Goal: Task Accomplishment & Management: Complete application form

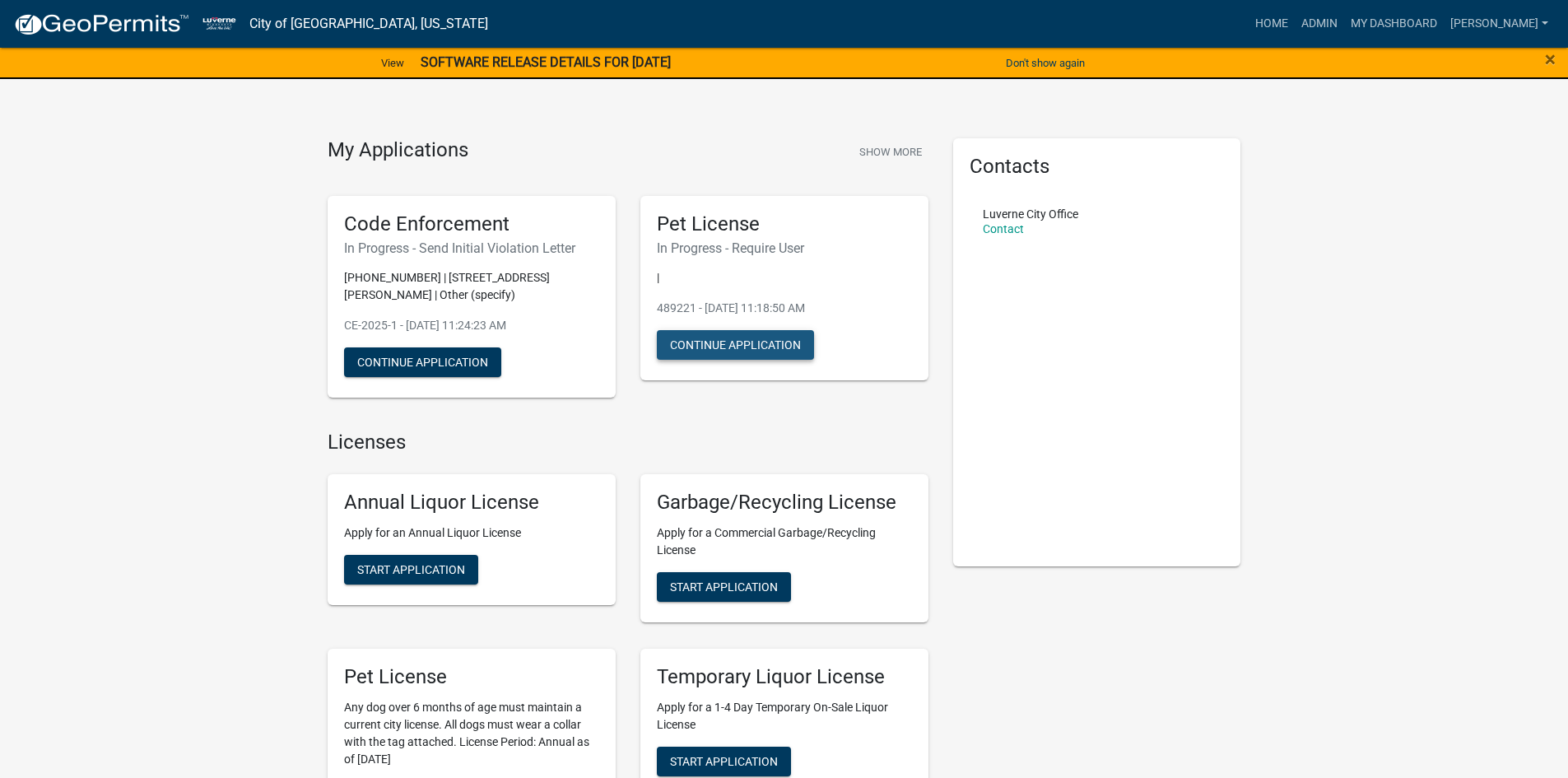
click at [759, 342] on button "Continue Application" at bounding box center [735, 344] width 157 height 30
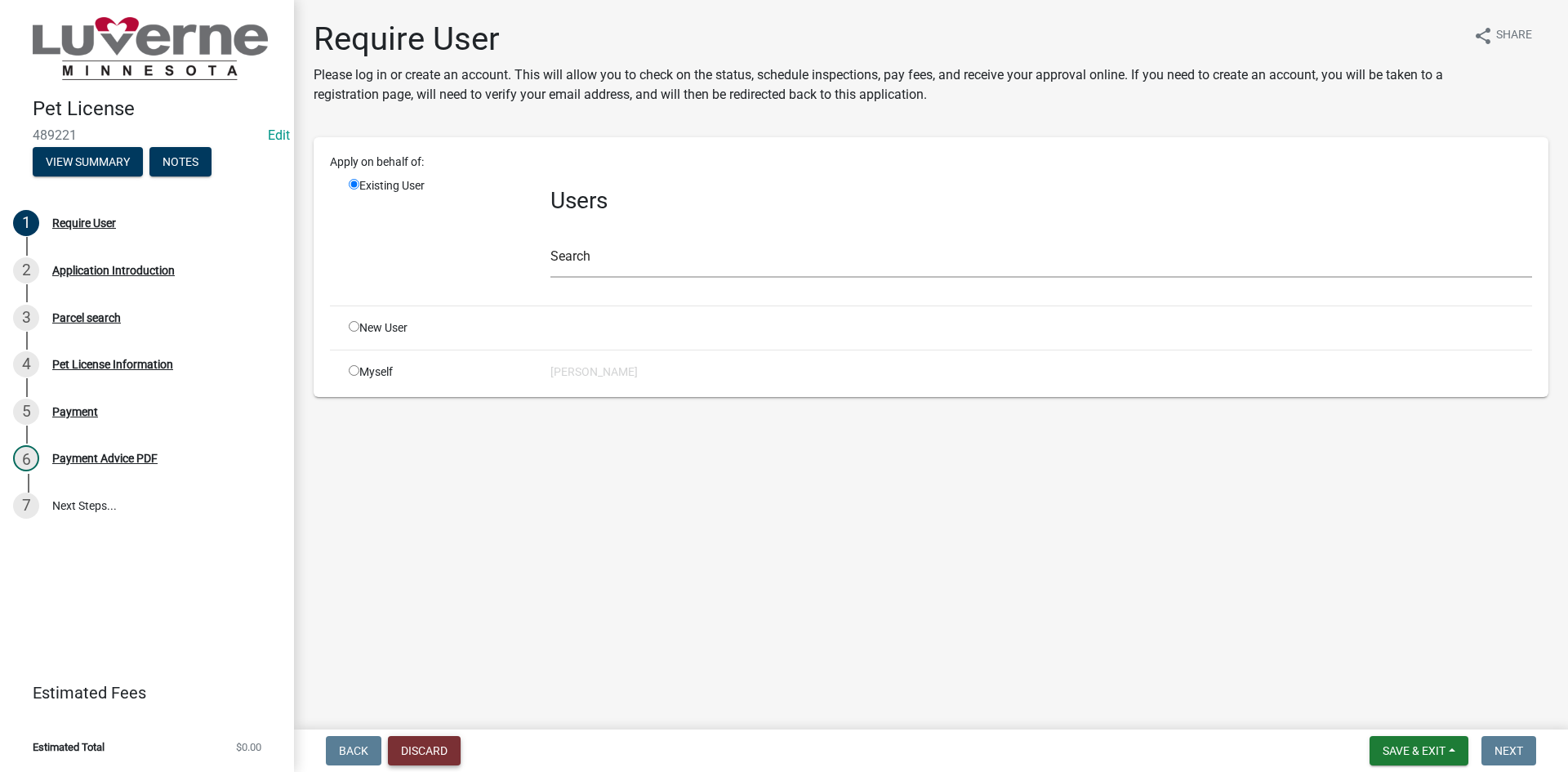
click at [409, 742] on button "Discard" at bounding box center [424, 751] width 73 height 29
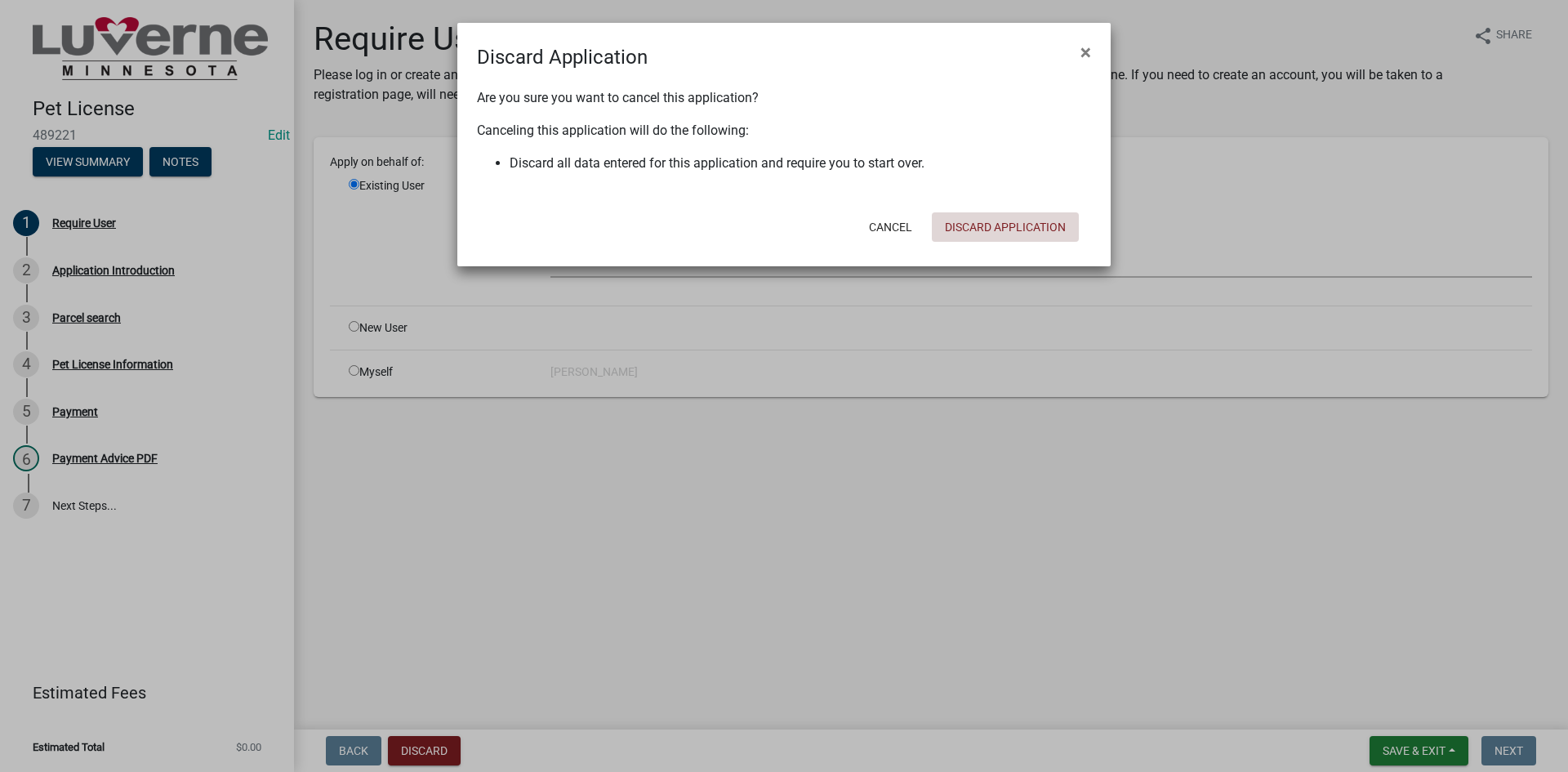
click at [972, 213] on button "Discard Application" at bounding box center [1005, 227] width 147 height 29
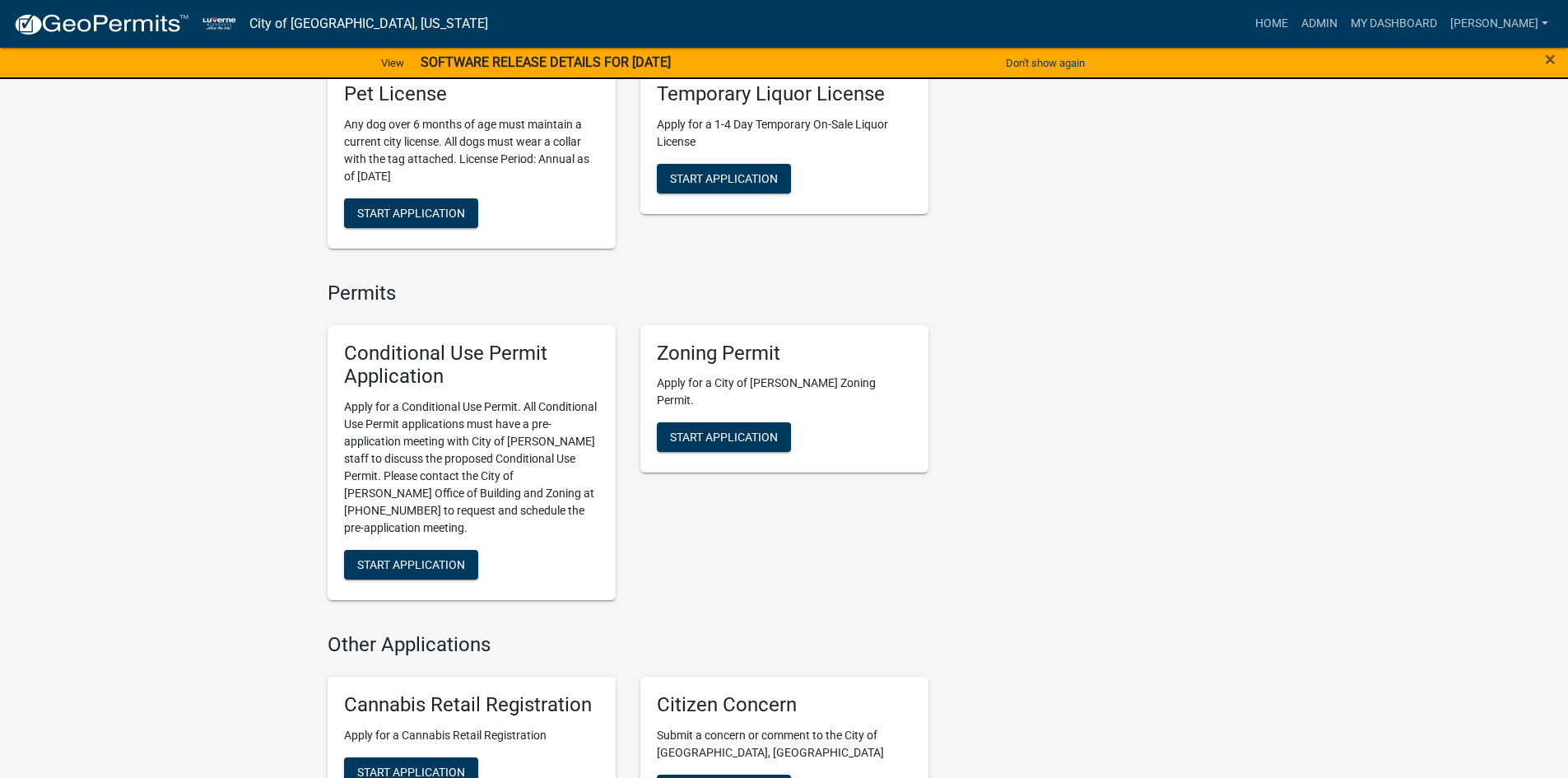
scroll to position [247, 0]
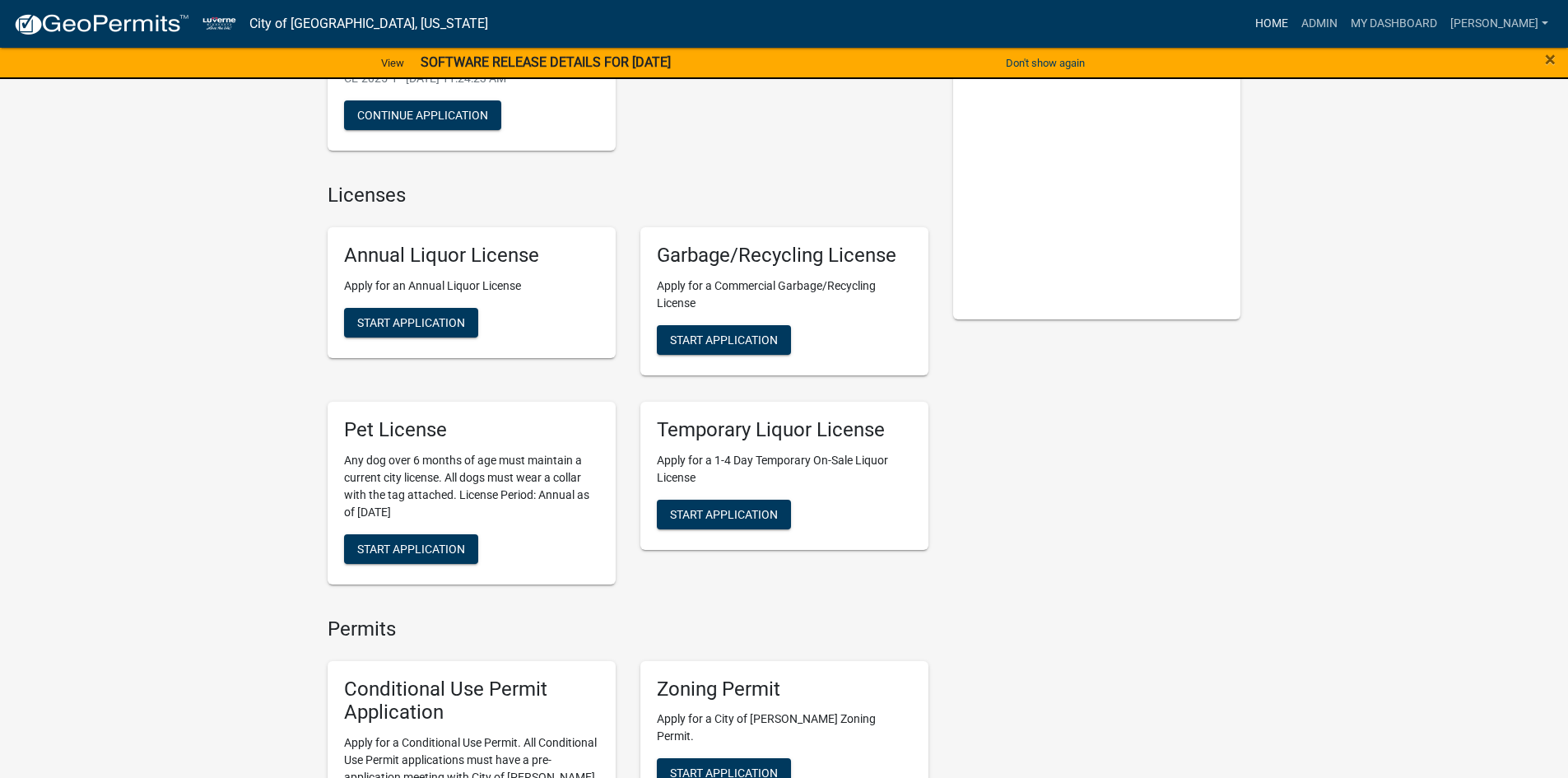
click at [1295, 27] on link "Home" at bounding box center [1272, 24] width 46 height 31
click at [1345, 21] on link "Admin" at bounding box center [1320, 24] width 49 height 31
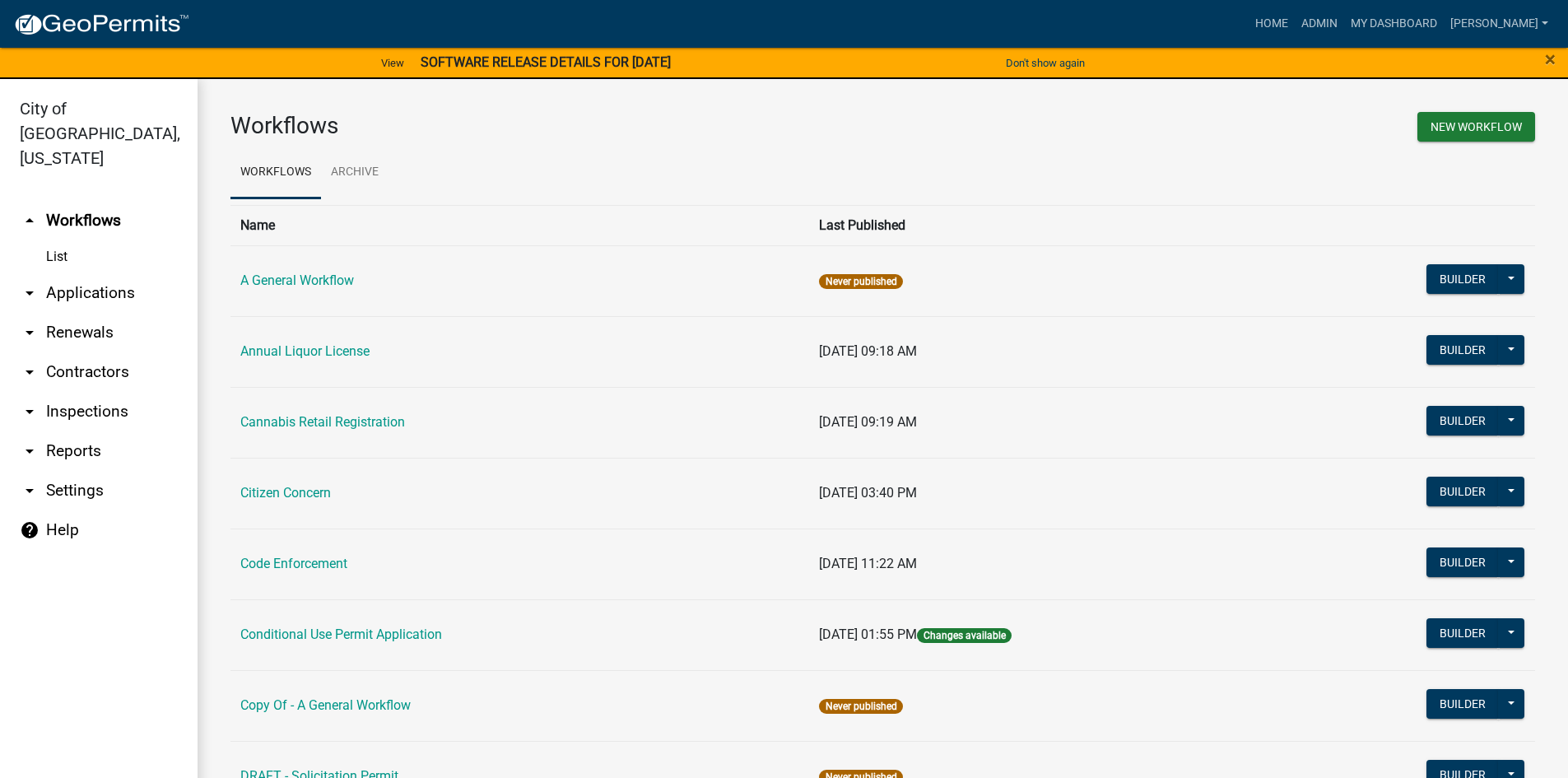
click at [45, 241] on link "List" at bounding box center [99, 257] width 198 height 33
click at [346, 173] on link "Archive" at bounding box center [354, 173] width 68 height 53
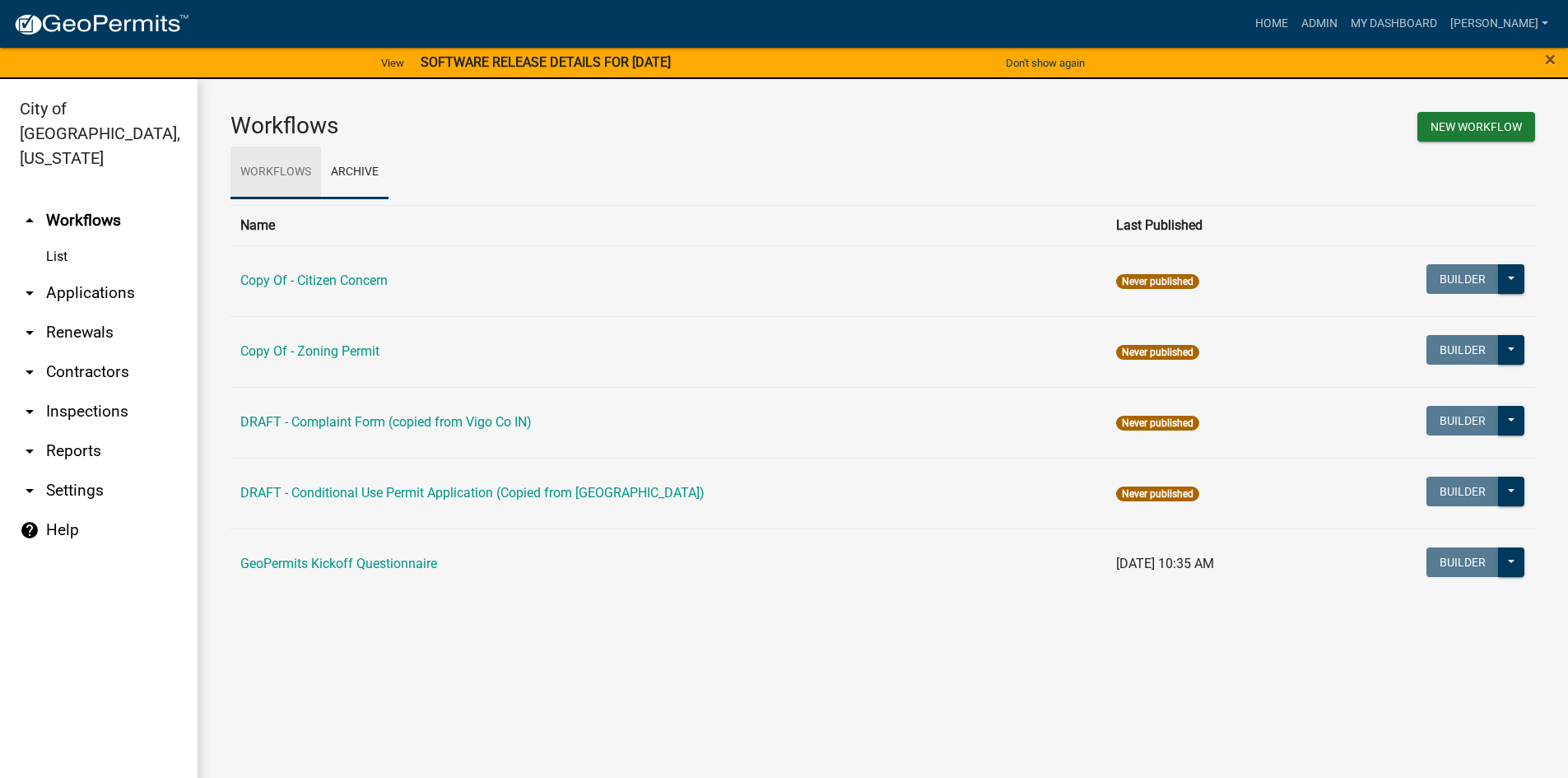
click at [270, 176] on link "Workflows" at bounding box center [276, 173] width 91 height 53
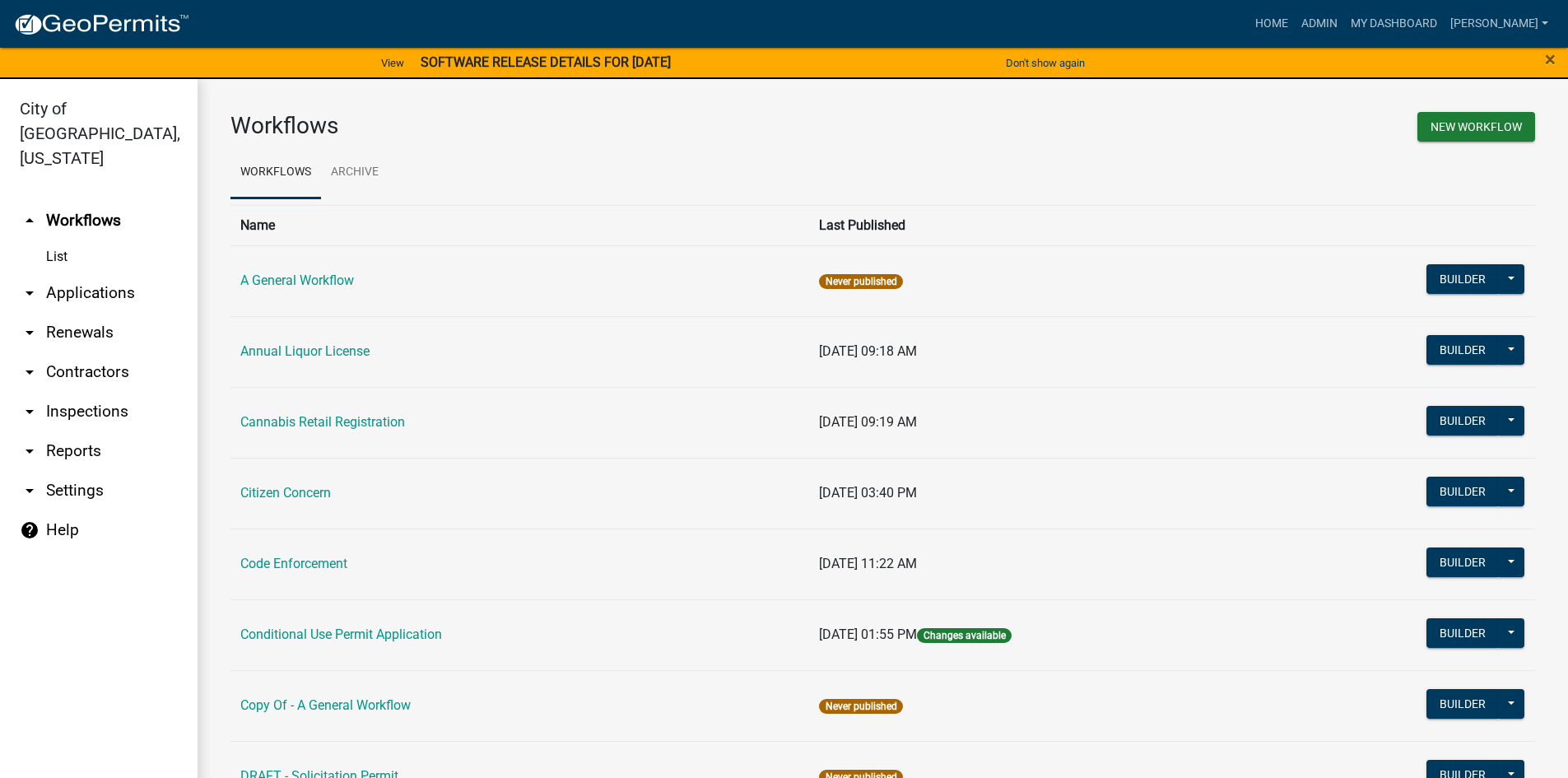
click at [48, 241] on link "List" at bounding box center [99, 257] width 198 height 33
click at [1295, 31] on link "Home" at bounding box center [1272, 24] width 46 height 31
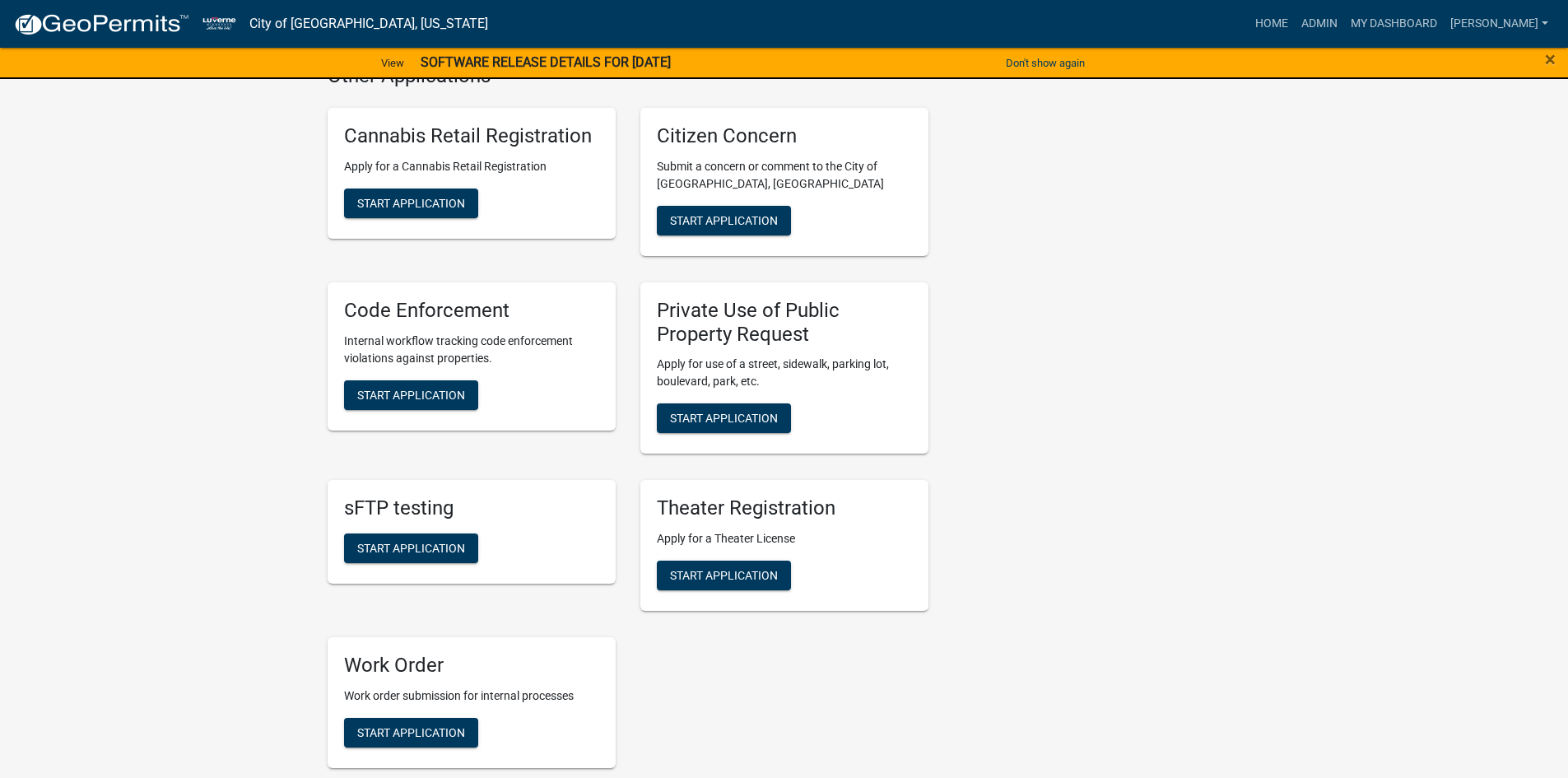
scroll to position [1152, 0]
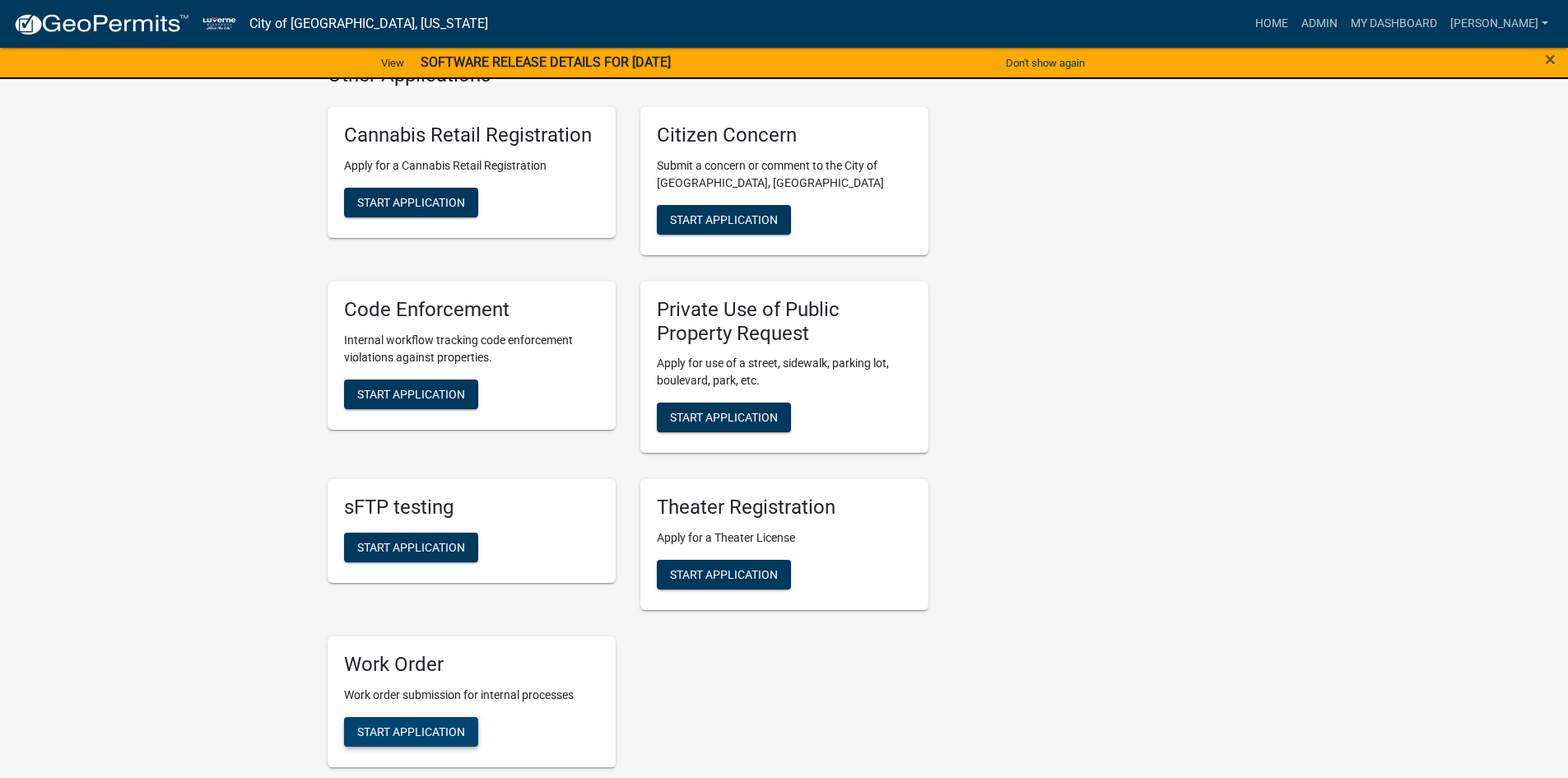
click at [438, 725] on span "Start Application" at bounding box center [411, 732] width 108 height 13
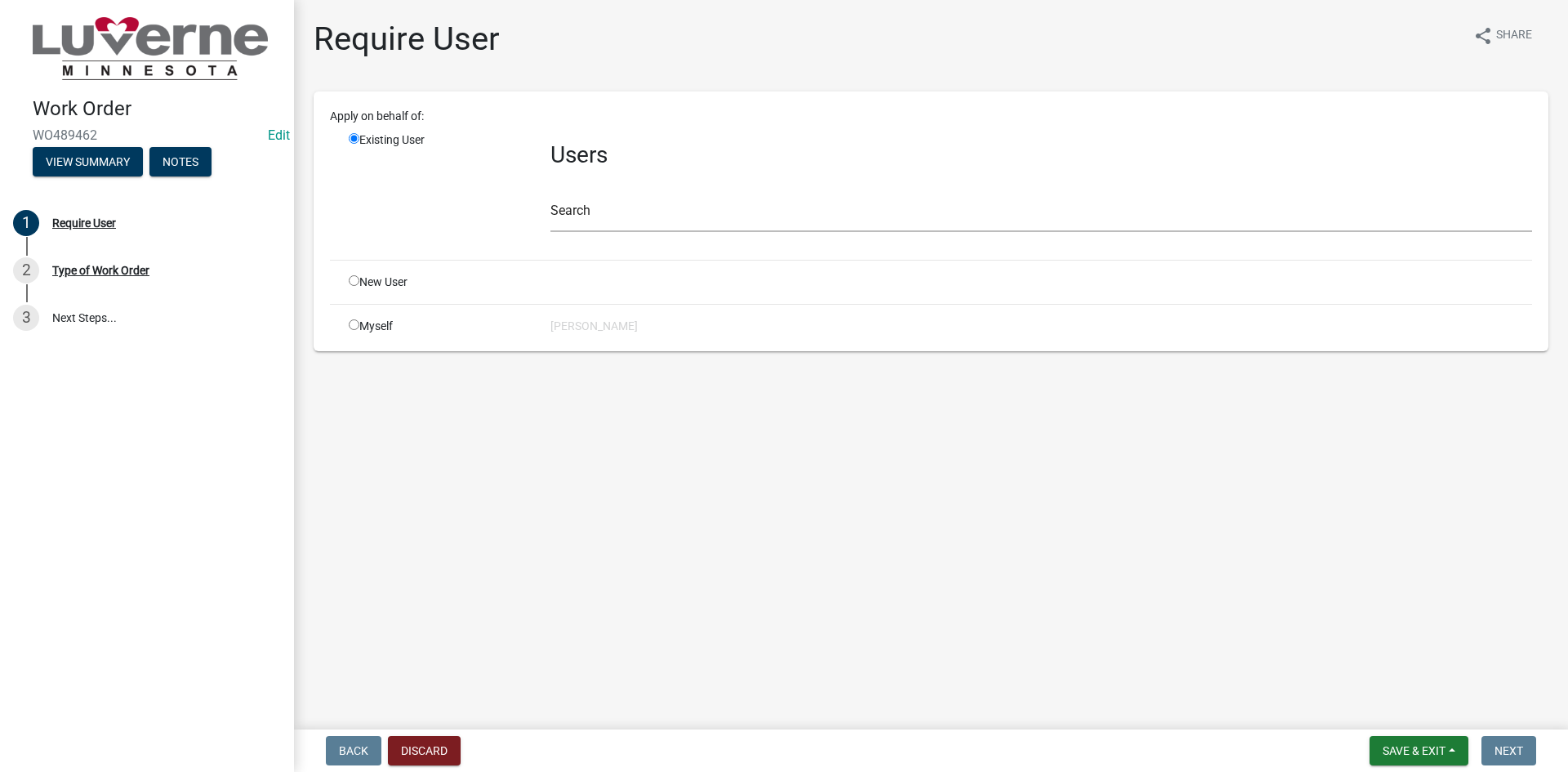
click at [358, 328] on input "radio" at bounding box center [353, 324] width 11 height 11
radio input "true"
radio input "false"
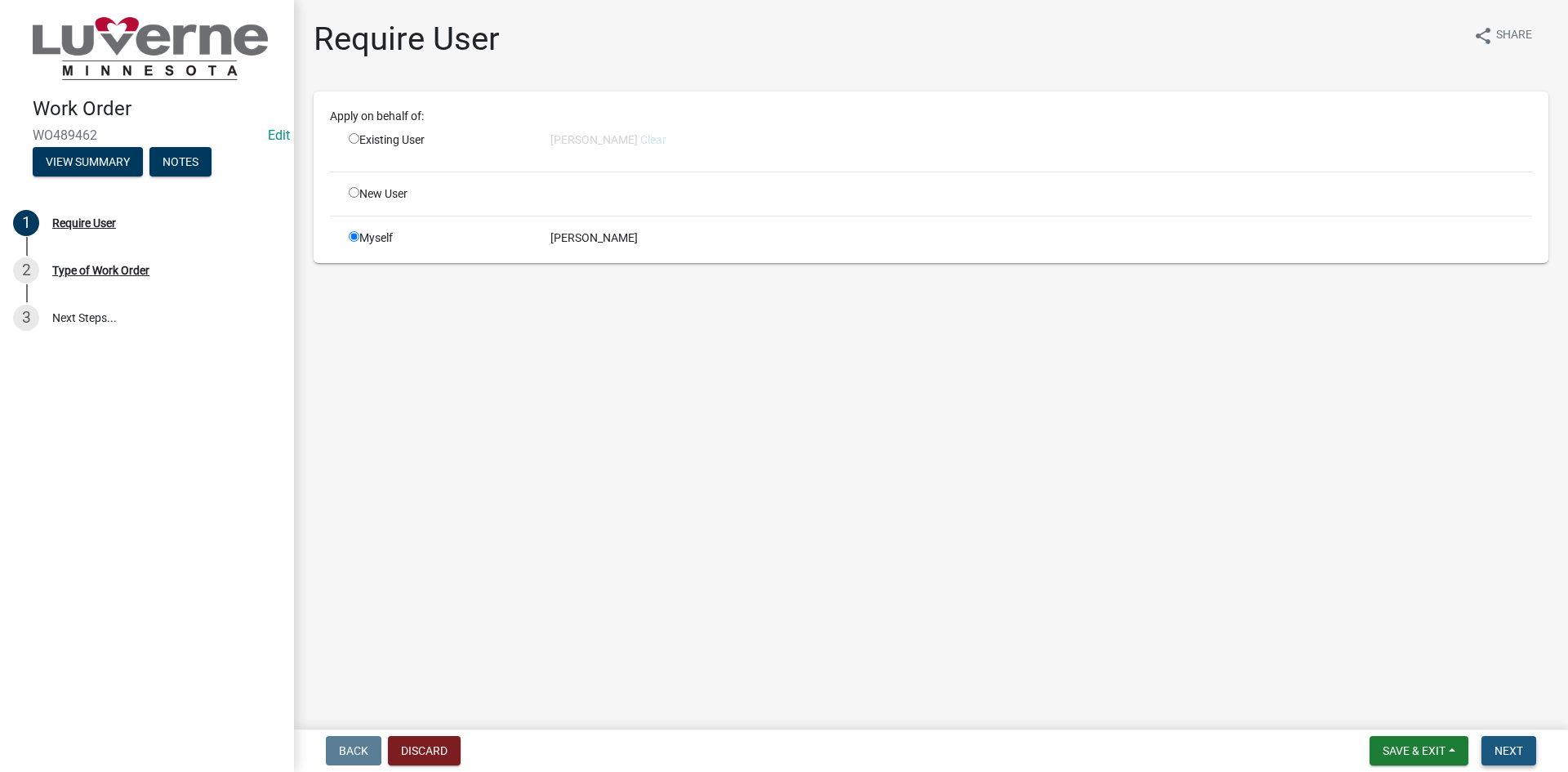
click at [1509, 747] on span "Next" at bounding box center [1509, 751] width 29 height 13
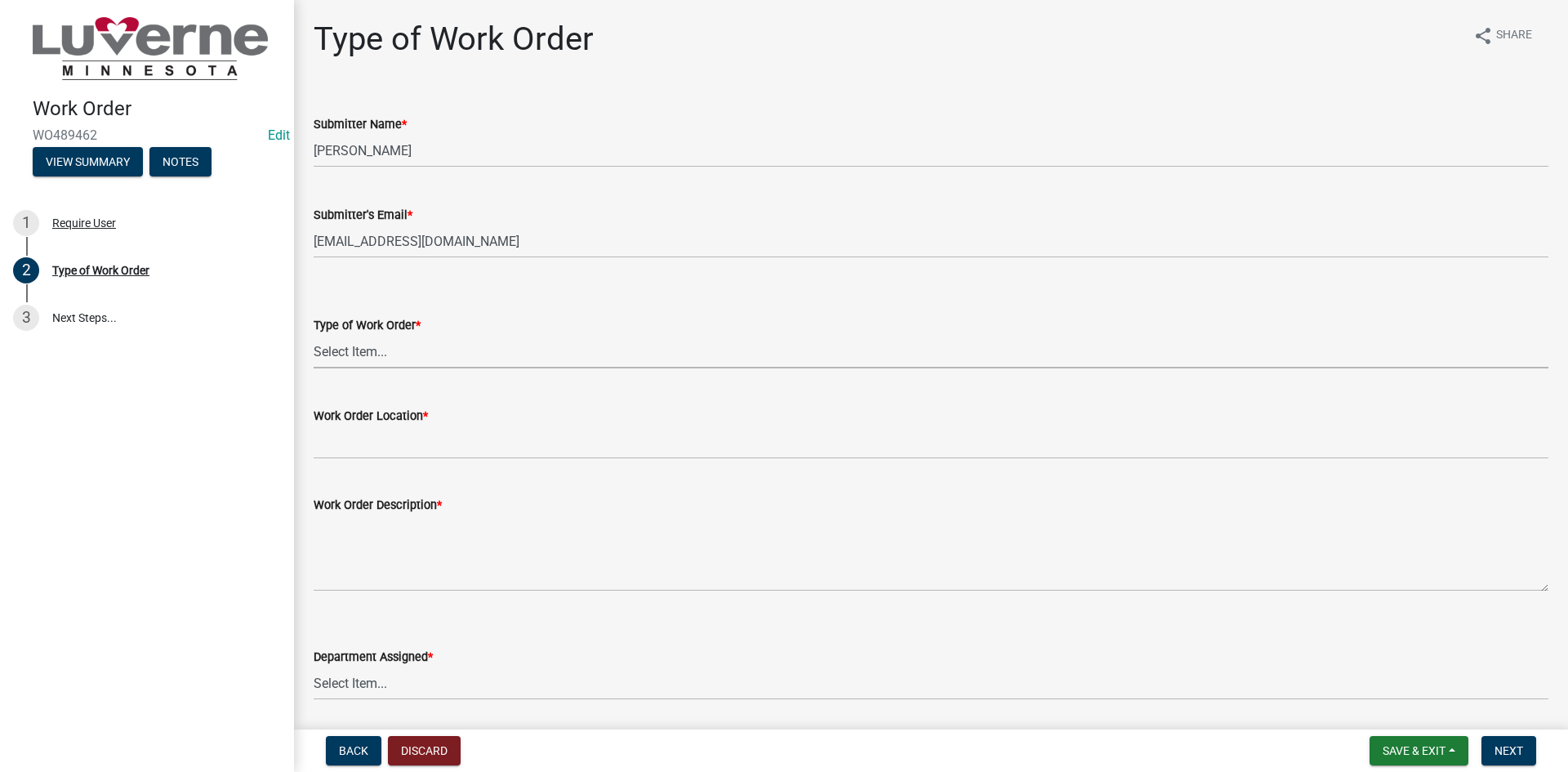
click at [388, 352] on select "Select Item... Turn Water On Turn Water Off Turn Electric On Turn Electric Off …" at bounding box center [931, 351] width 1235 height 34
click at [313, 334] on select "Select Item... Turn Water On Turn Water Off Turn Electric On Turn Electric Off …" at bounding box center [931, 351] width 1235 height 34
select select "dcbc61c6-8076-44b7-9ef0-a57f732f8599"
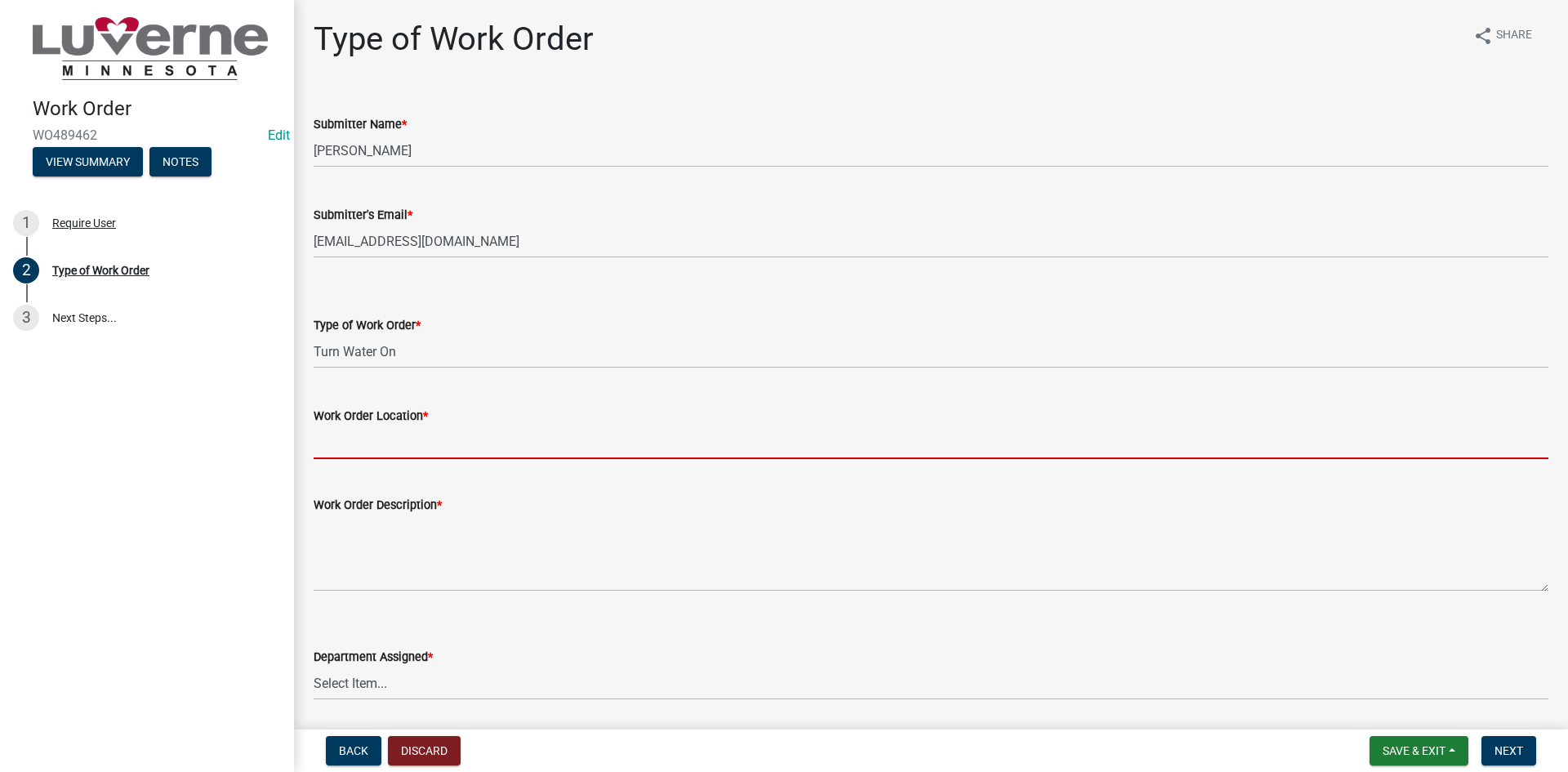
click at [366, 441] on input "Work Order Location *" at bounding box center [931, 442] width 1235 height 34
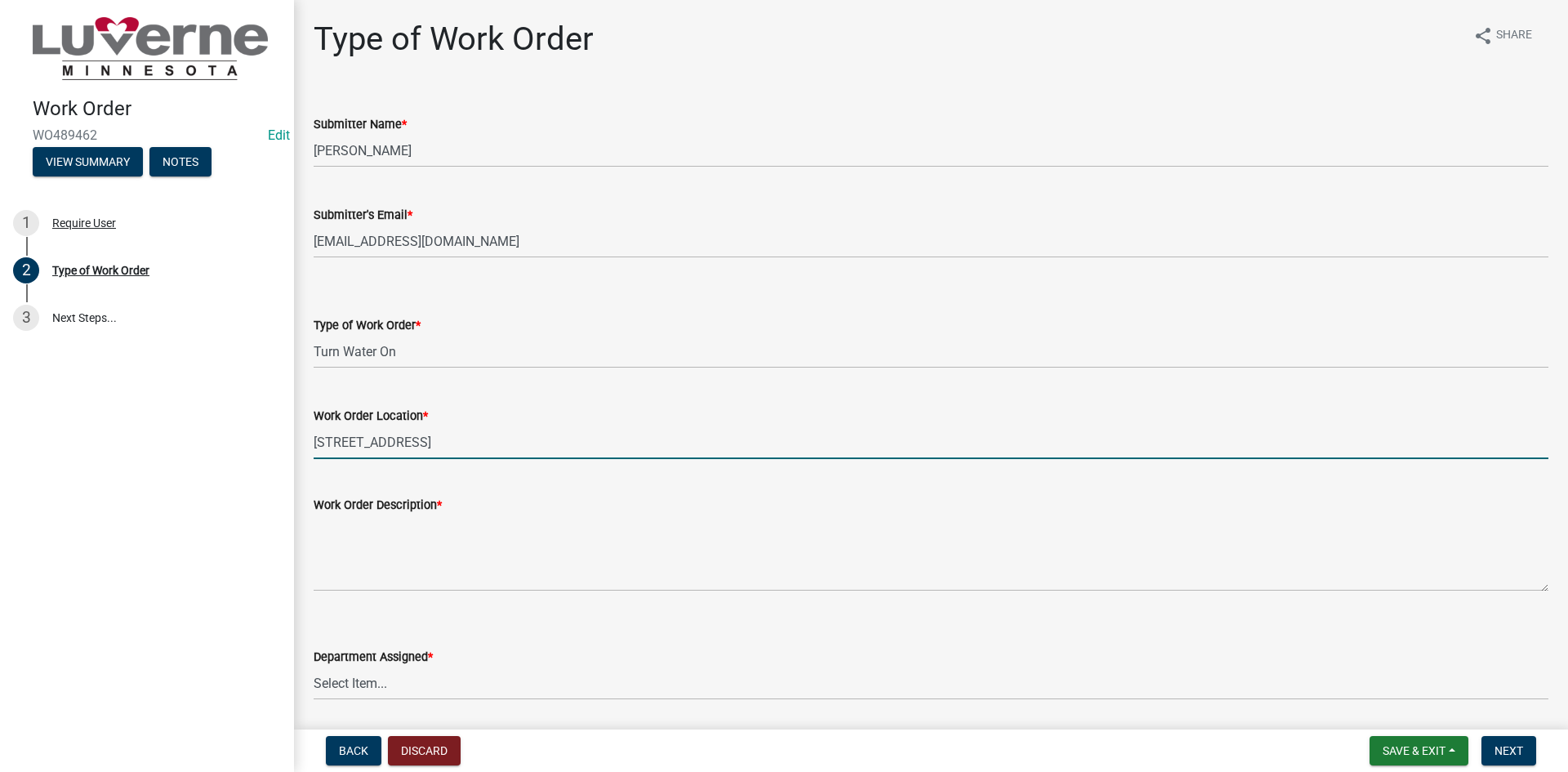
type input "[STREET_ADDRESS]"
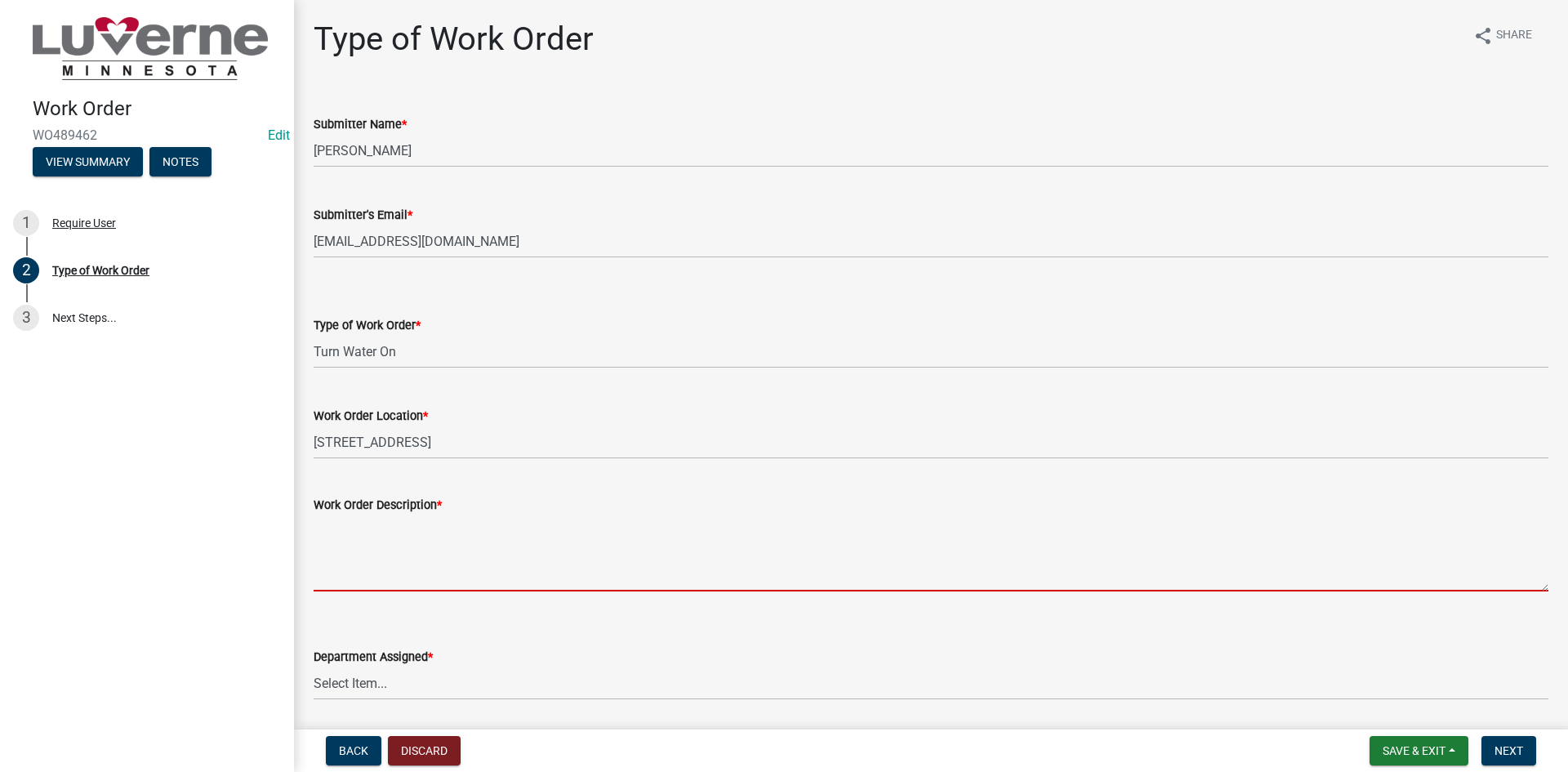
click at [407, 544] on textarea "Work Order Description *" at bounding box center [931, 553] width 1235 height 77
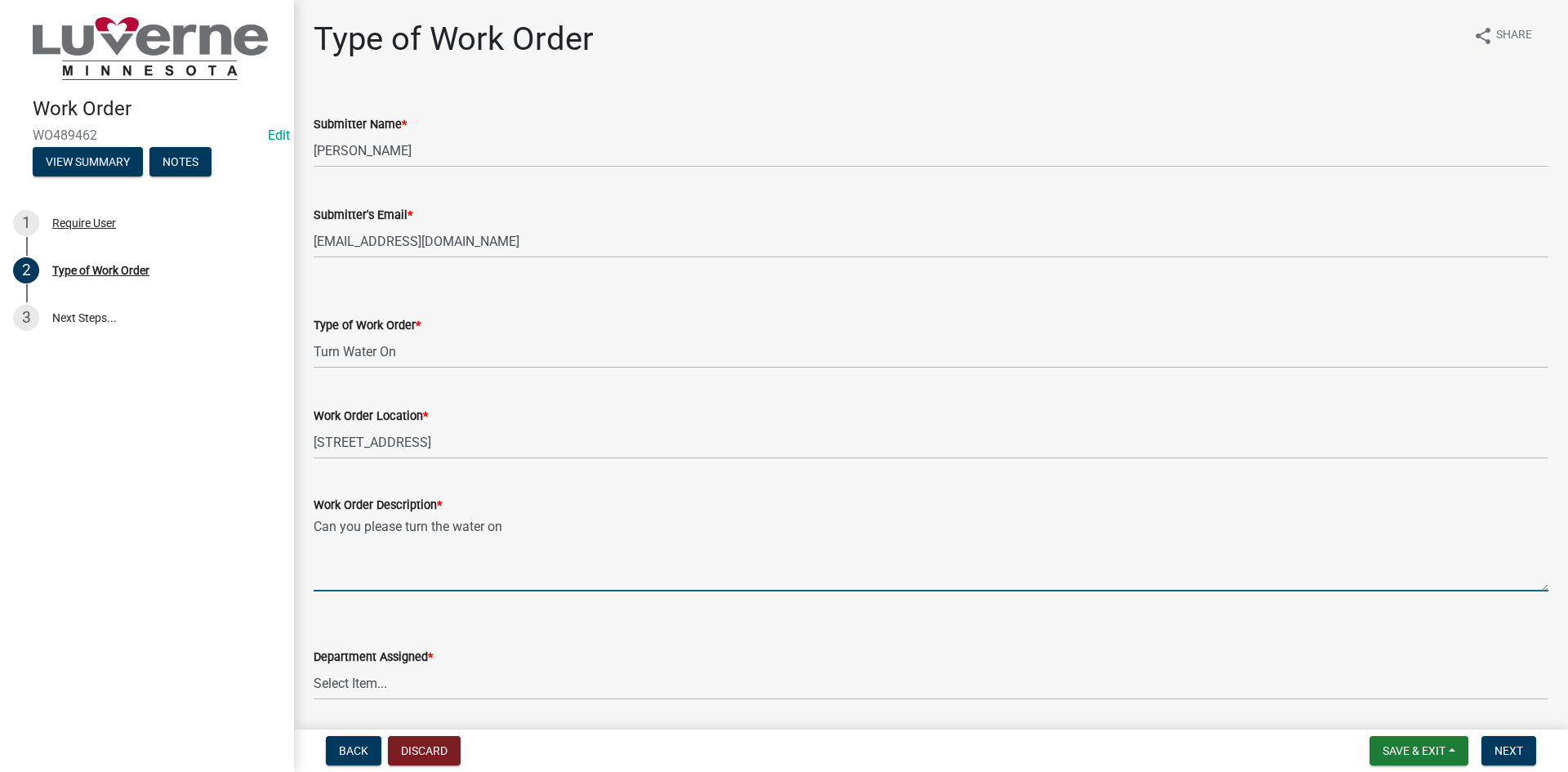
click at [538, 532] on textarea "Can you please turn the water on" at bounding box center [931, 553] width 1235 height 77
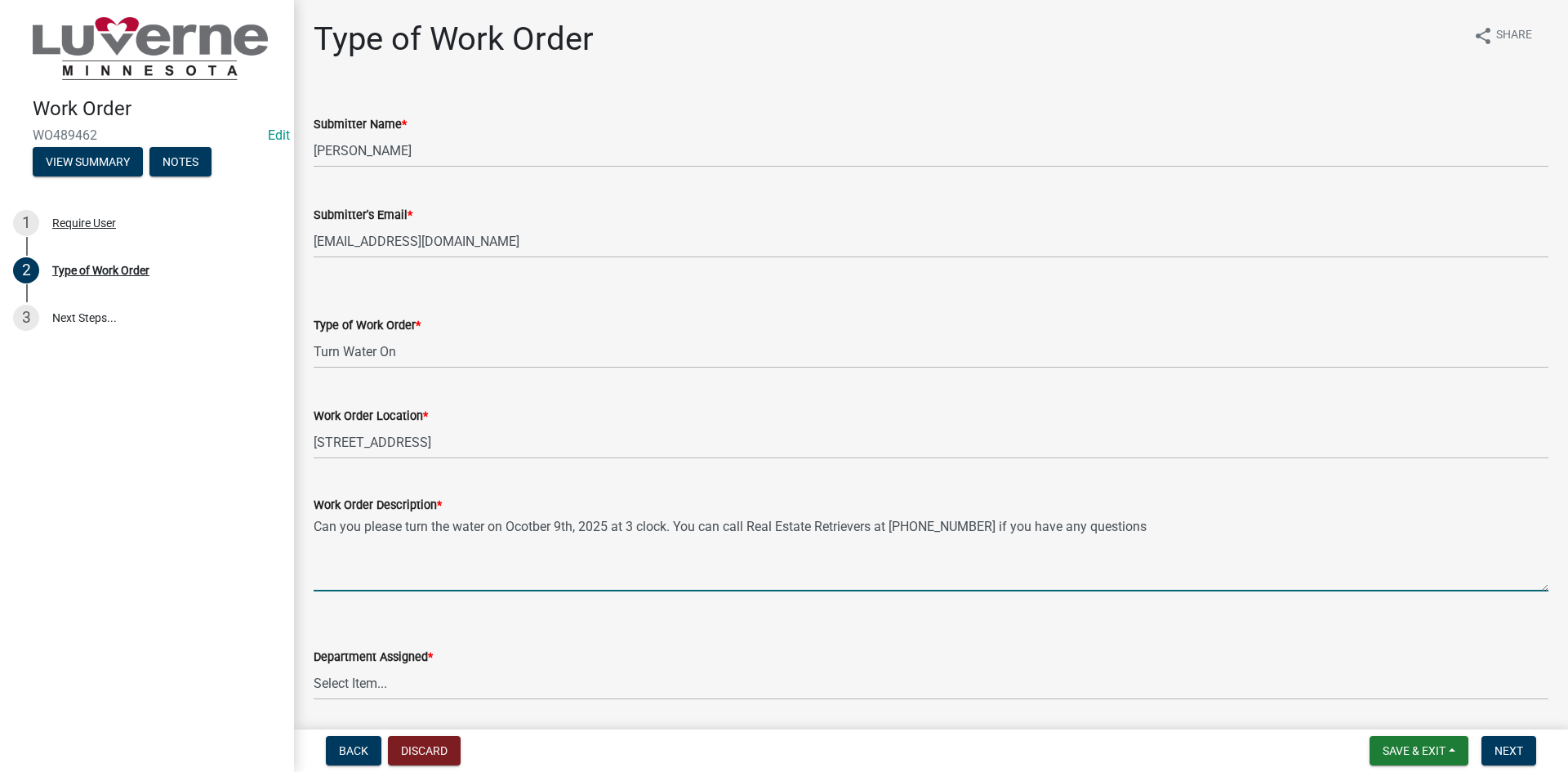
click at [511, 532] on textarea "Can you please turn the water on Ocotber 9th, 2025 at 3 clock. You can call Rea…" at bounding box center [931, 553] width 1235 height 77
click at [522, 525] on textarea "Can you please turn the water on Ocotber 9th, 2025 at 3 clock. You can call Rea…" at bounding box center [931, 553] width 1235 height 77
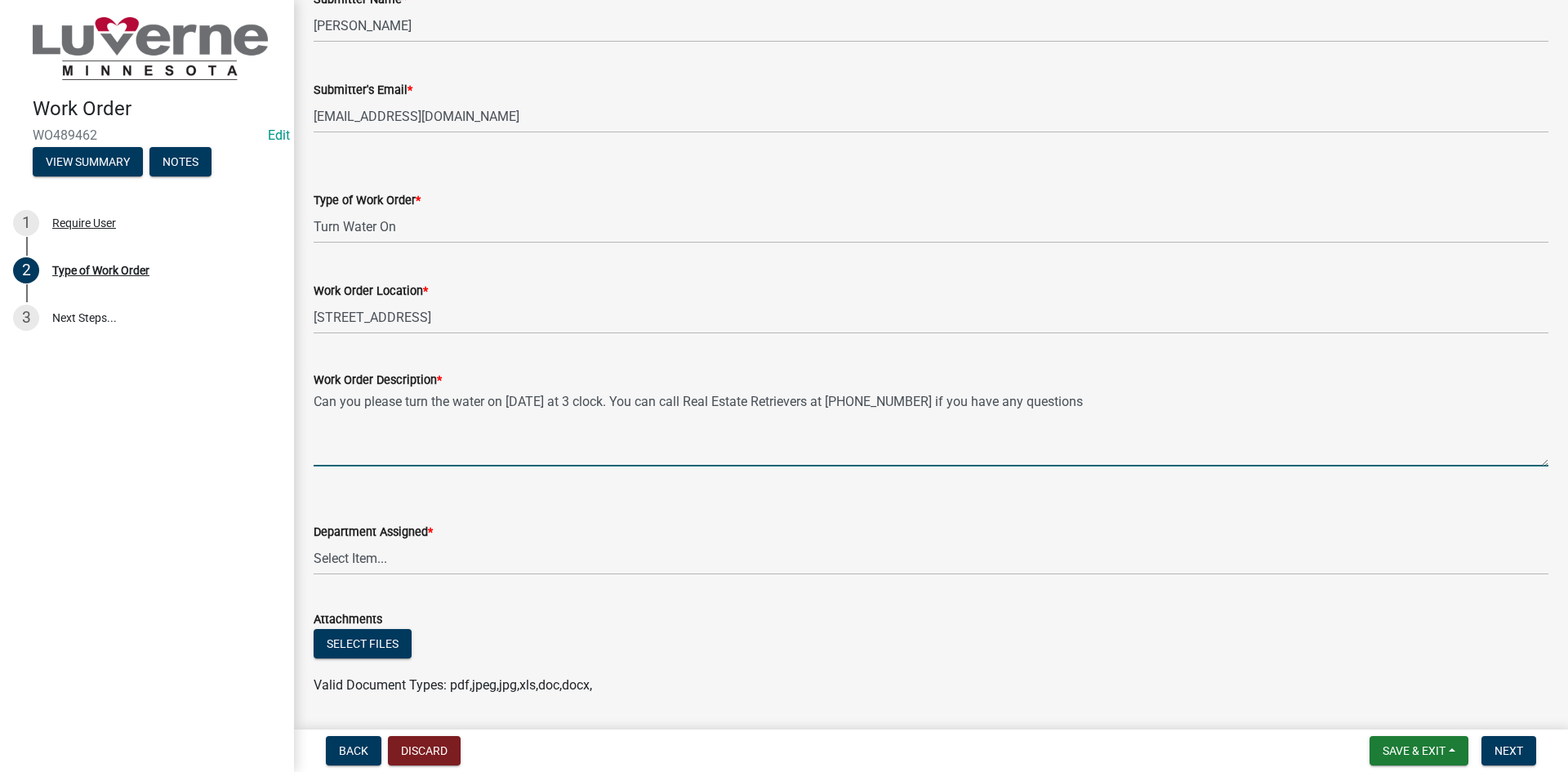
scroll to position [326, 0]
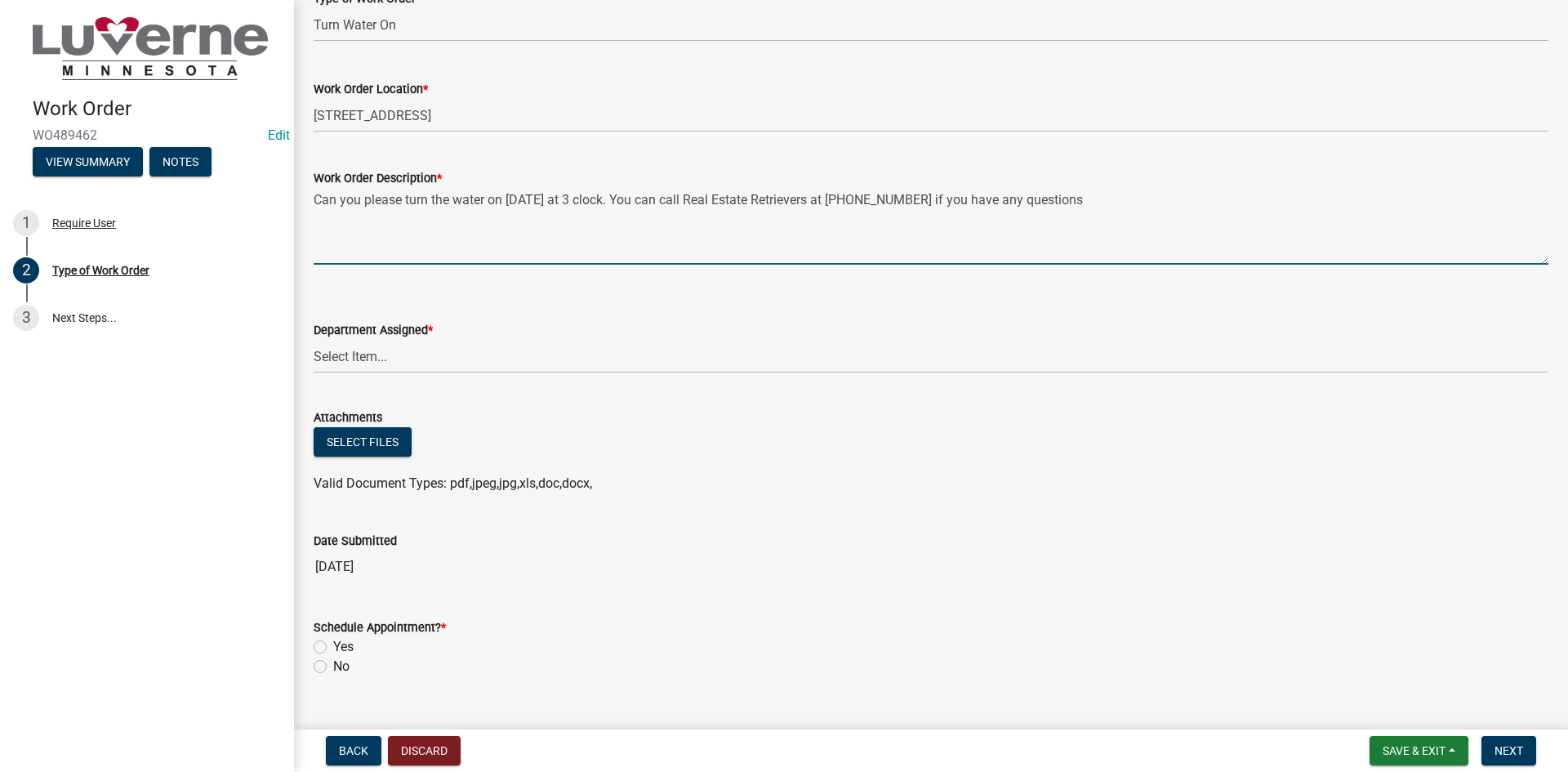
type textarea "Can you please turn the water on [DATE] at 3 clock. You can call Real Estate Re…"
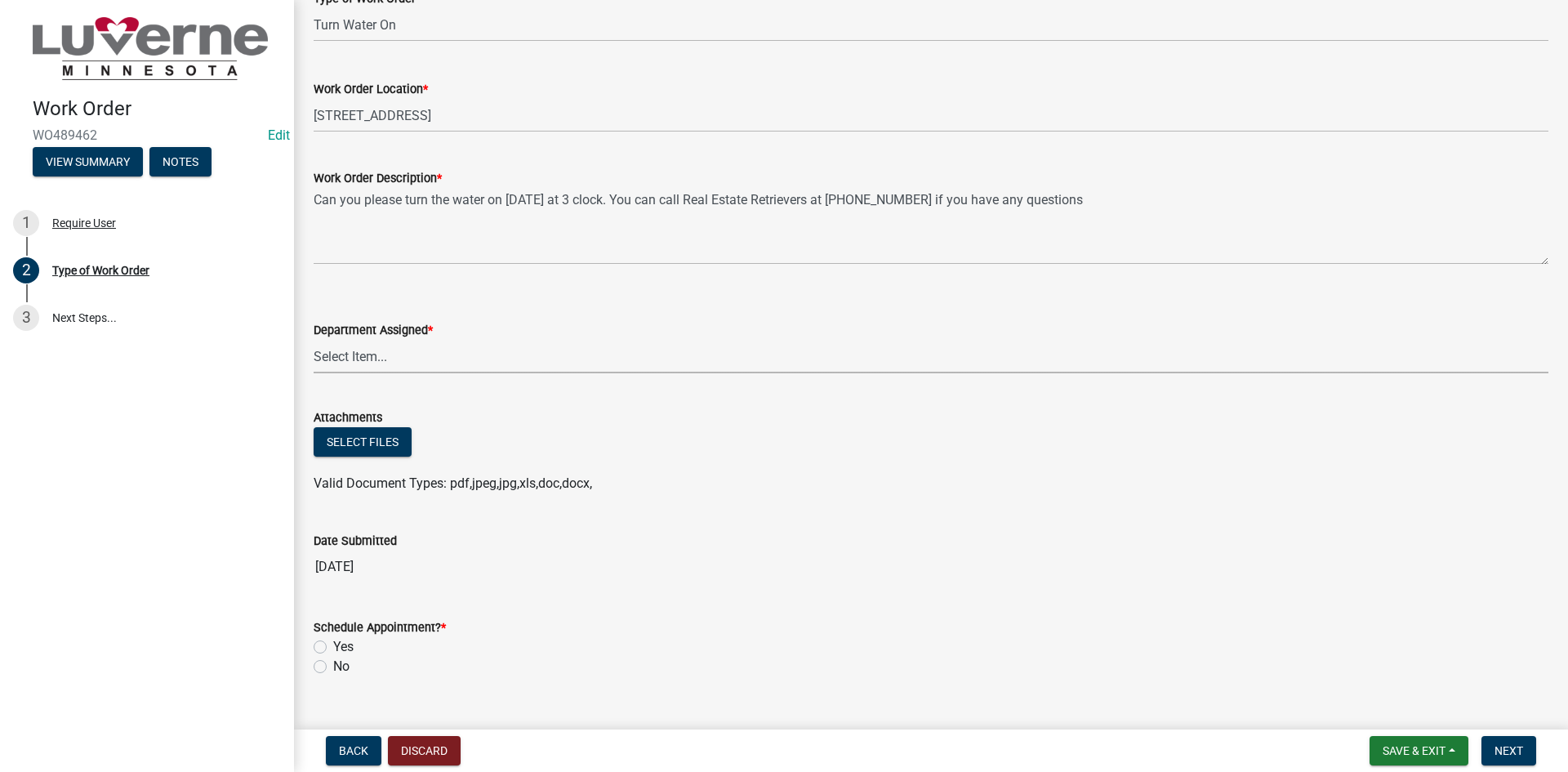
click at [427, 352] on select "Select Item... Building Maintenance Electric Department Water/Wastewater Depart…" at bounding box center [931, 356] width 1235 height 34
click at [313, 339] on select "Select Item... Building Maintenance Electric Department Water/Wastewater Depart…" at bounding box center [931, 356] width 1235 height 34
select select "edb76538-d0c3-4d52-9329-26c06442e383"
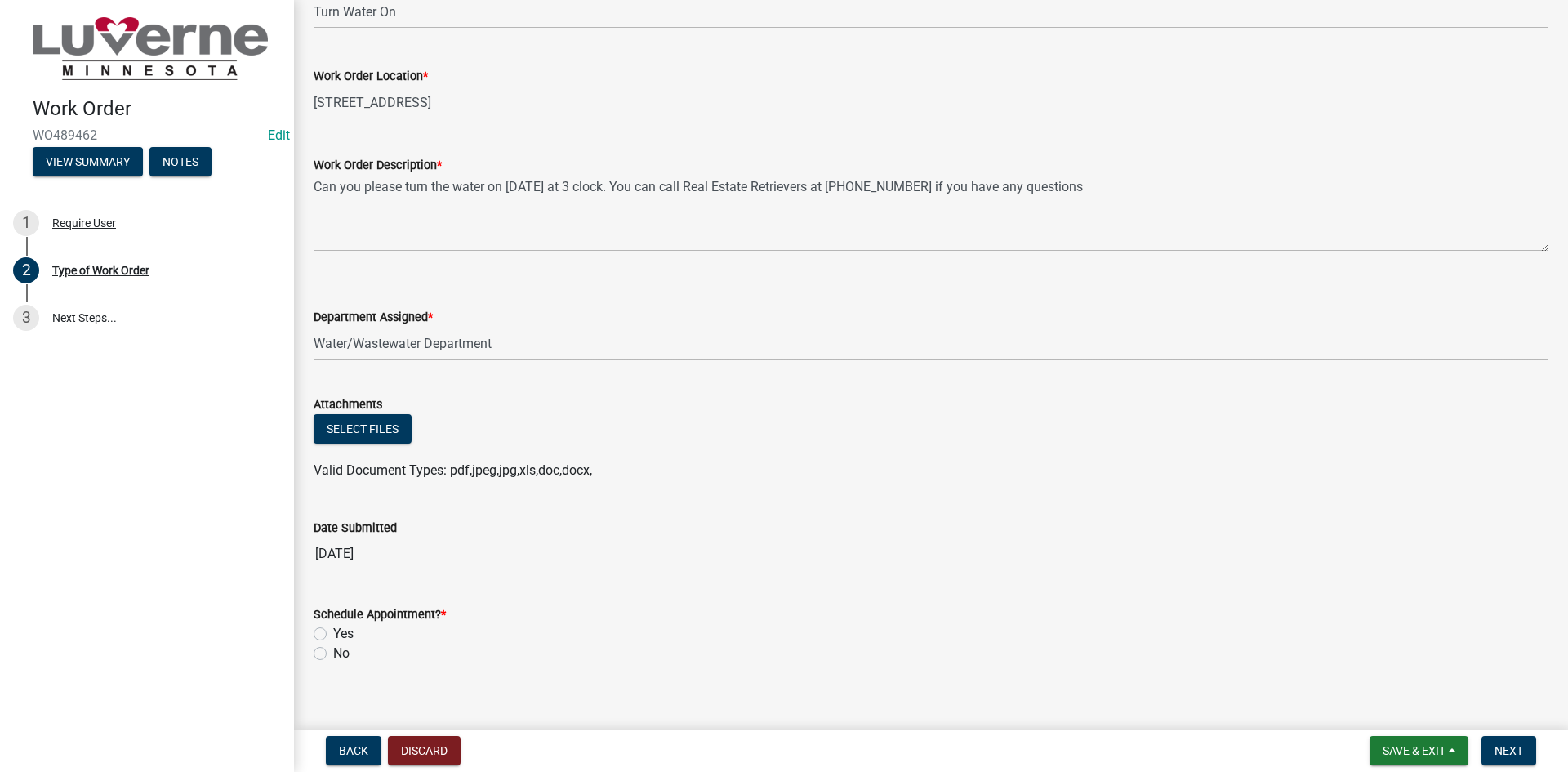
scroll to position [358, 0]
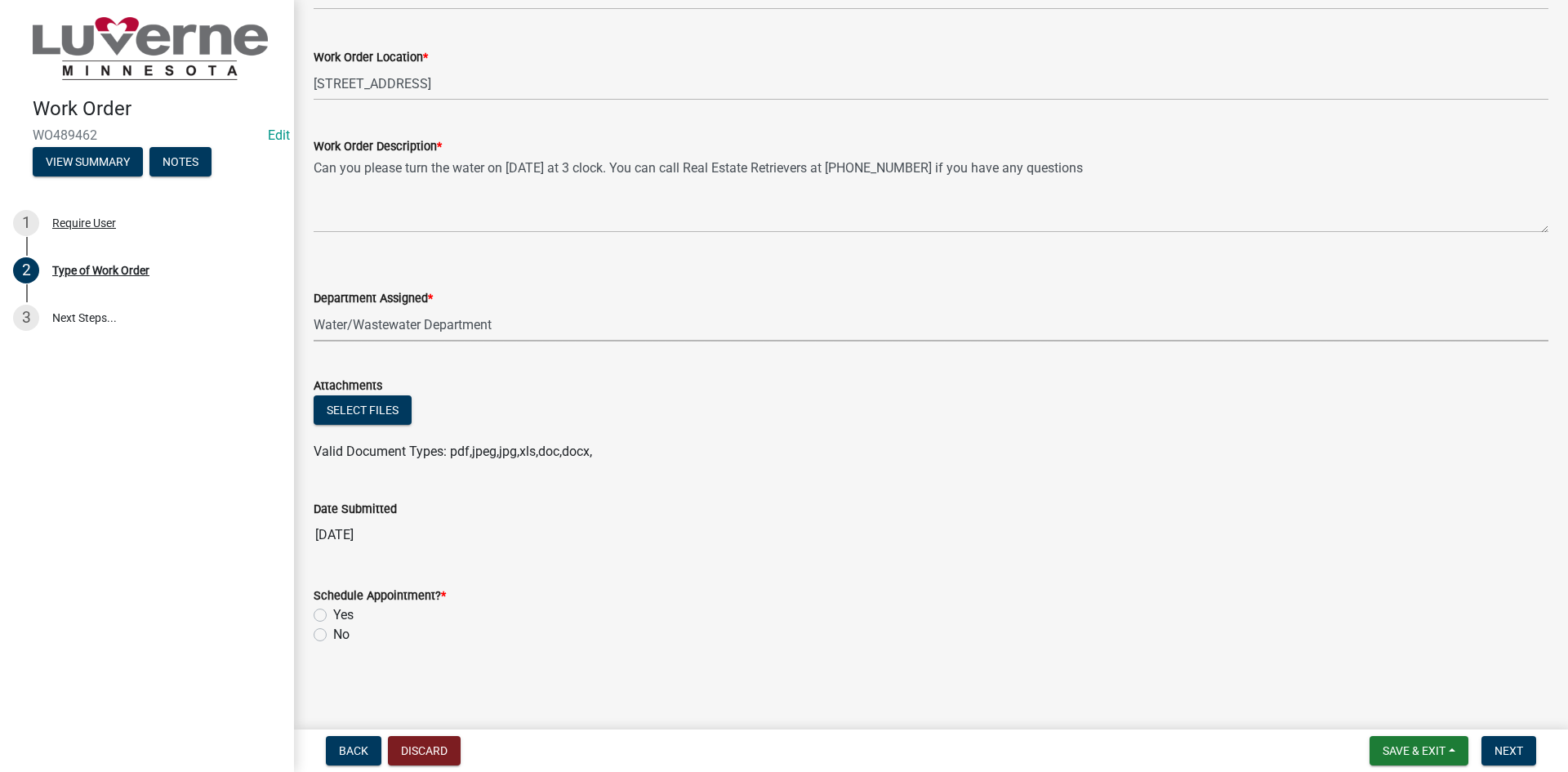
click at [333, 608] on label "Yes" at bounding box center [343, 615] width 20 height 20
click at [333, 608] on input "Yes" at bounding box center [338, 610] width 11 height 11
radio input "true"
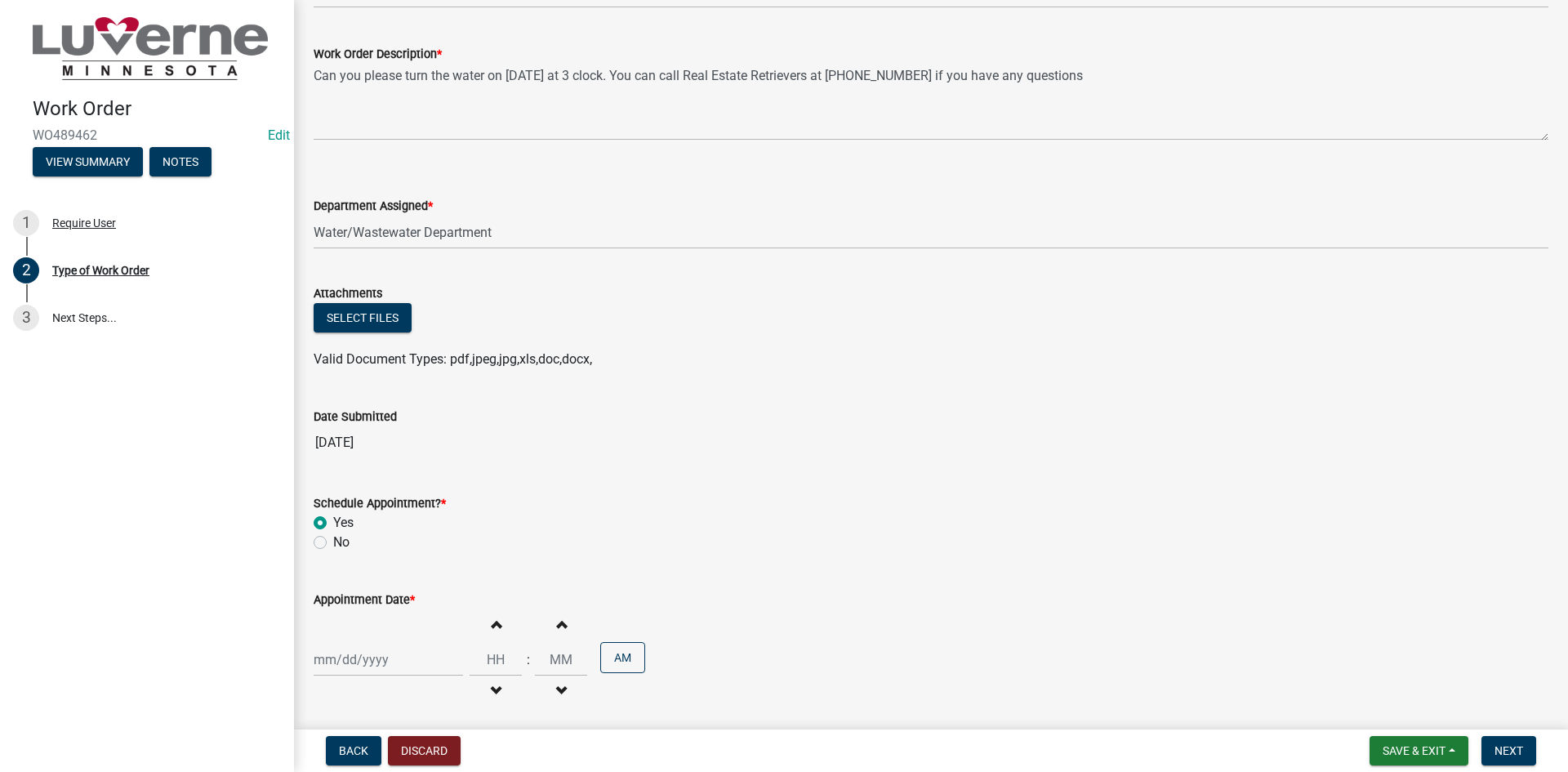
scroll to position [516, 0]
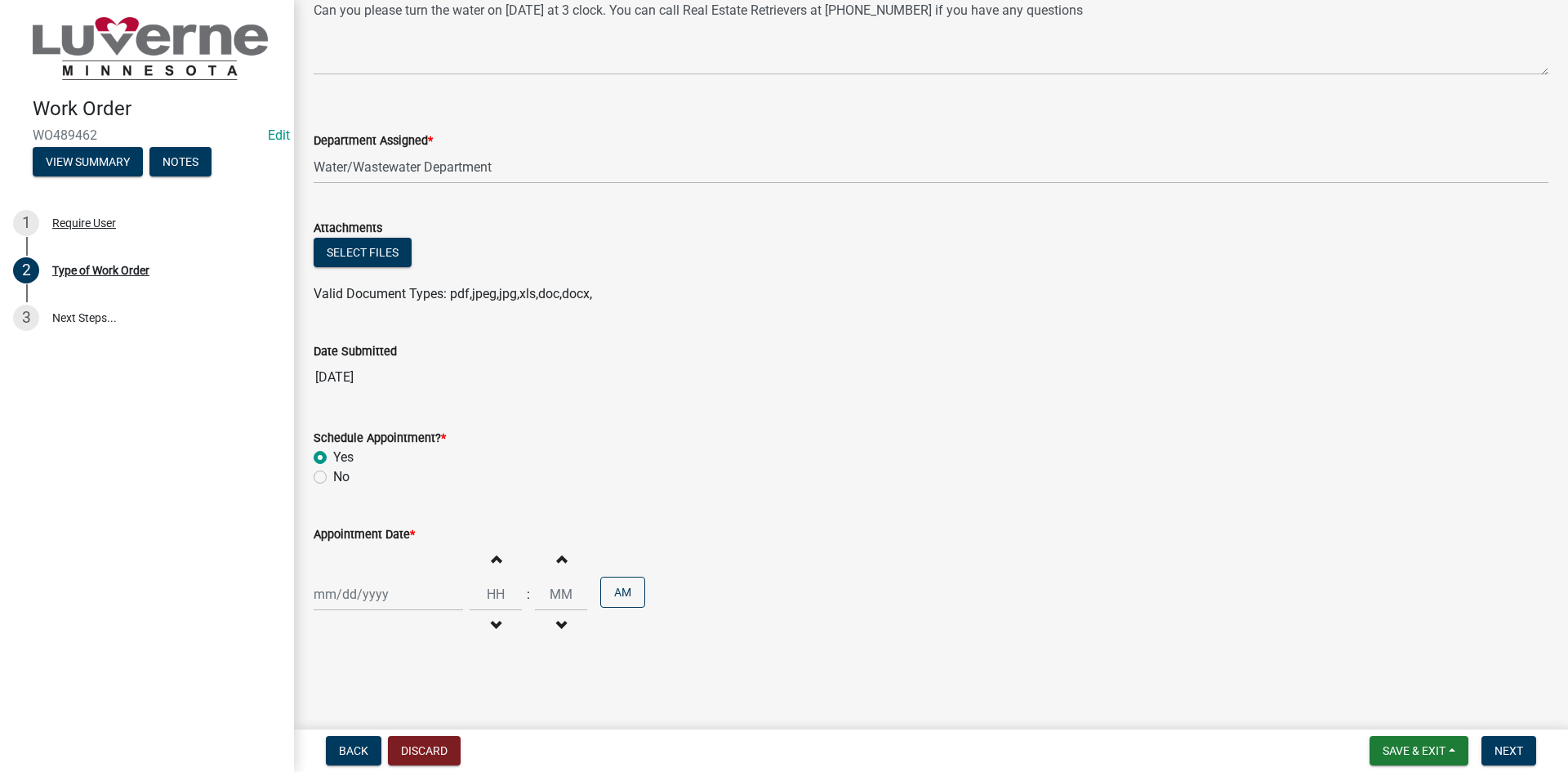
select select "10"
select select "2025"
click at [443, 593] on div "Jan Feb Mar Apr May Jun Jul Aug Sep Oct Nov Dec 1525 1526 1527 1528 1529 1530 1…" at bounding box center [388, 594] width 150 height 34
click at [414, 458] on div "9" at bounding box center [408, 455] width 26 height 26
type input "[DATE]"
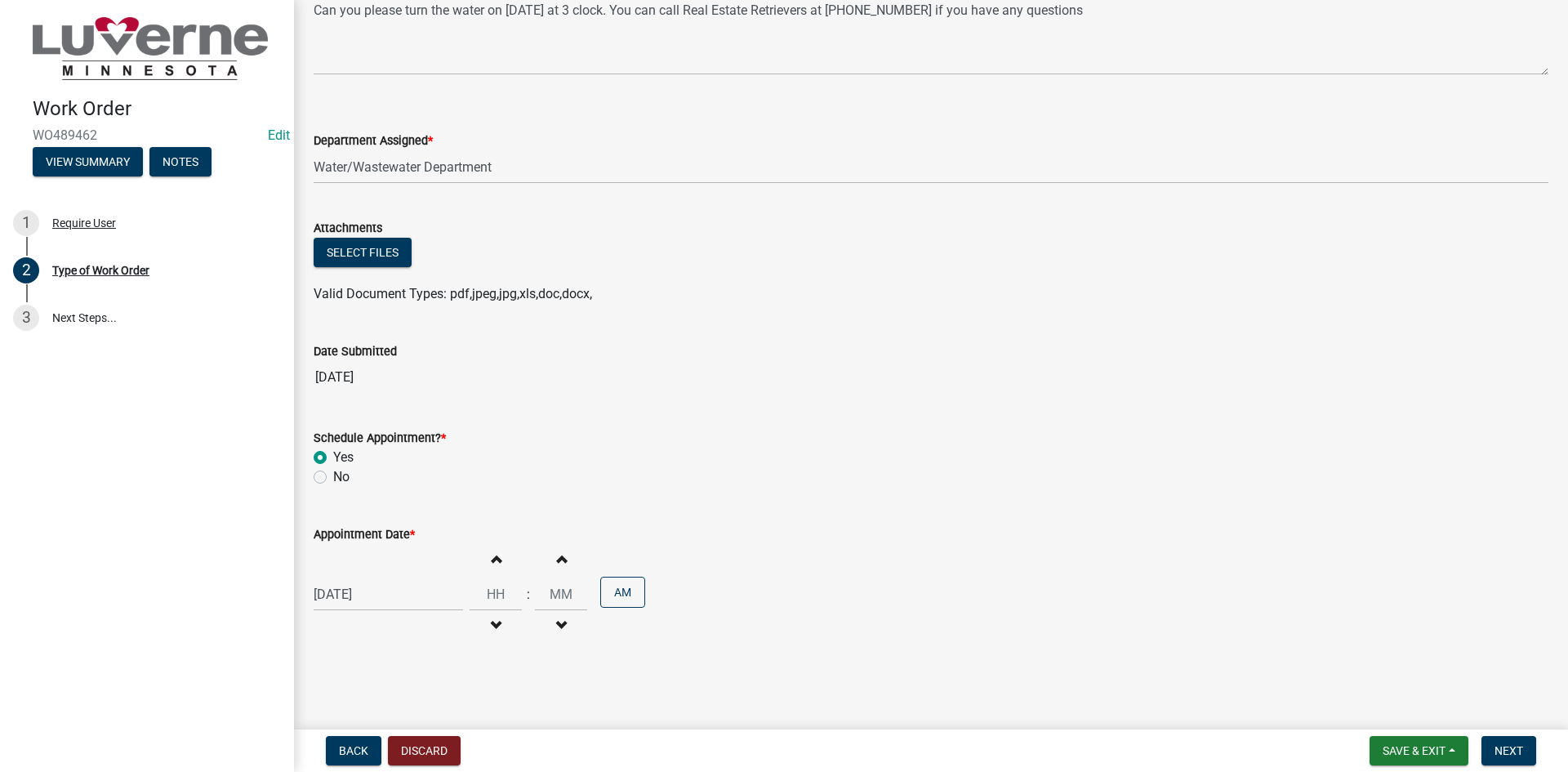
click at [496, 559] on button "Increment hours" at bounding box center [496, 559] width 34 height 29
type input "01"
type input "00"
click at [496, 559] on button "Increment hours" at bounding box center [496, 559] width 34 height 29
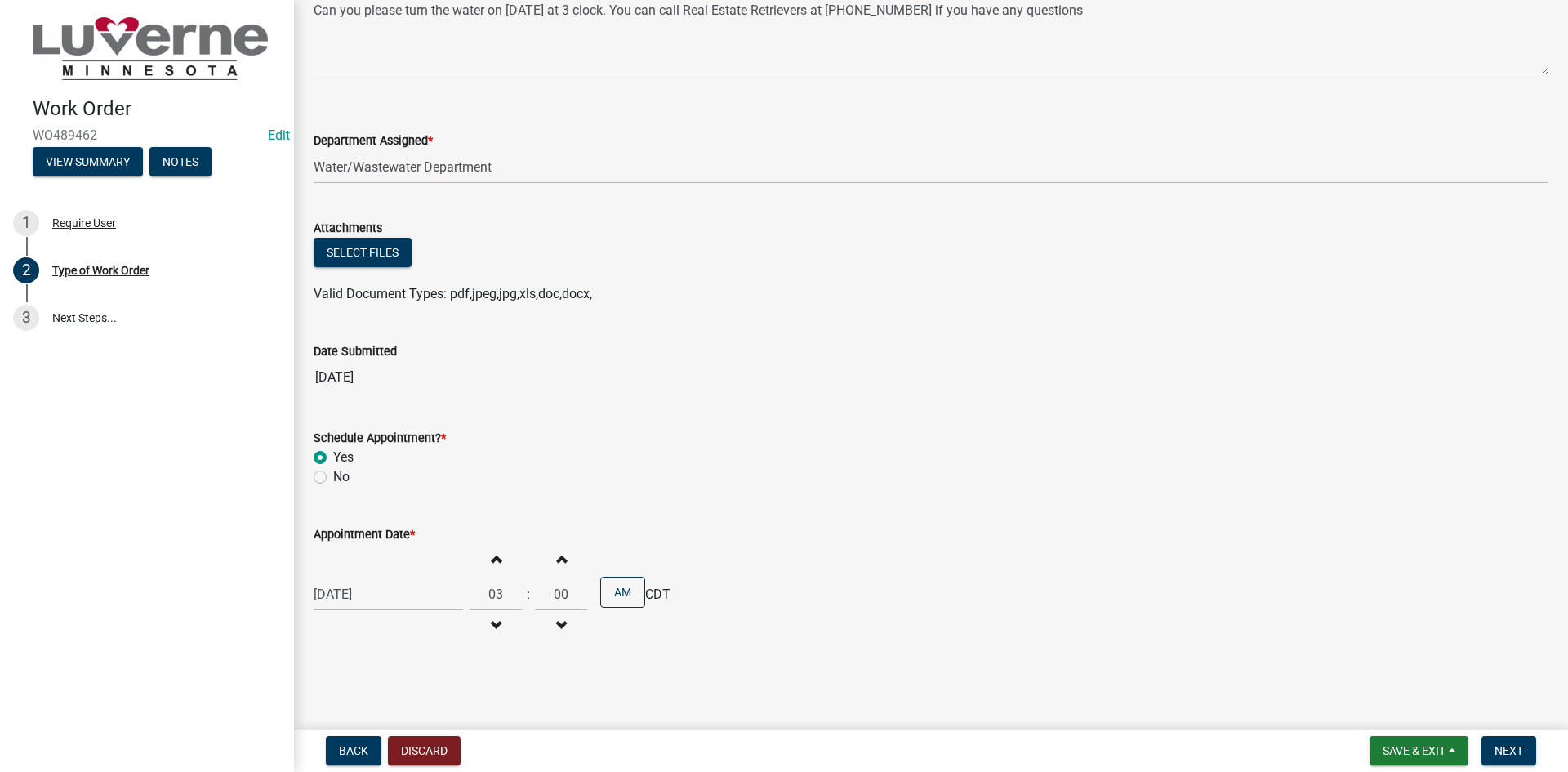
click at [496, 559] on button "Increment hours" at bounding box center [496, 559] width 34 height 29
click at [492, 623] on span "button" at bounding box center [496, 626] width 8 height 13
type input "03"
click at [622, 595] on button "AM" at bounding box center [622, 592] width 45 height 31
click at [818, 523] on div "Appointment Date * 10/09/2025 Increment hours 03 Decrement hours : Increment mi…" at bounding box center [931, 572] width 1235 height 143
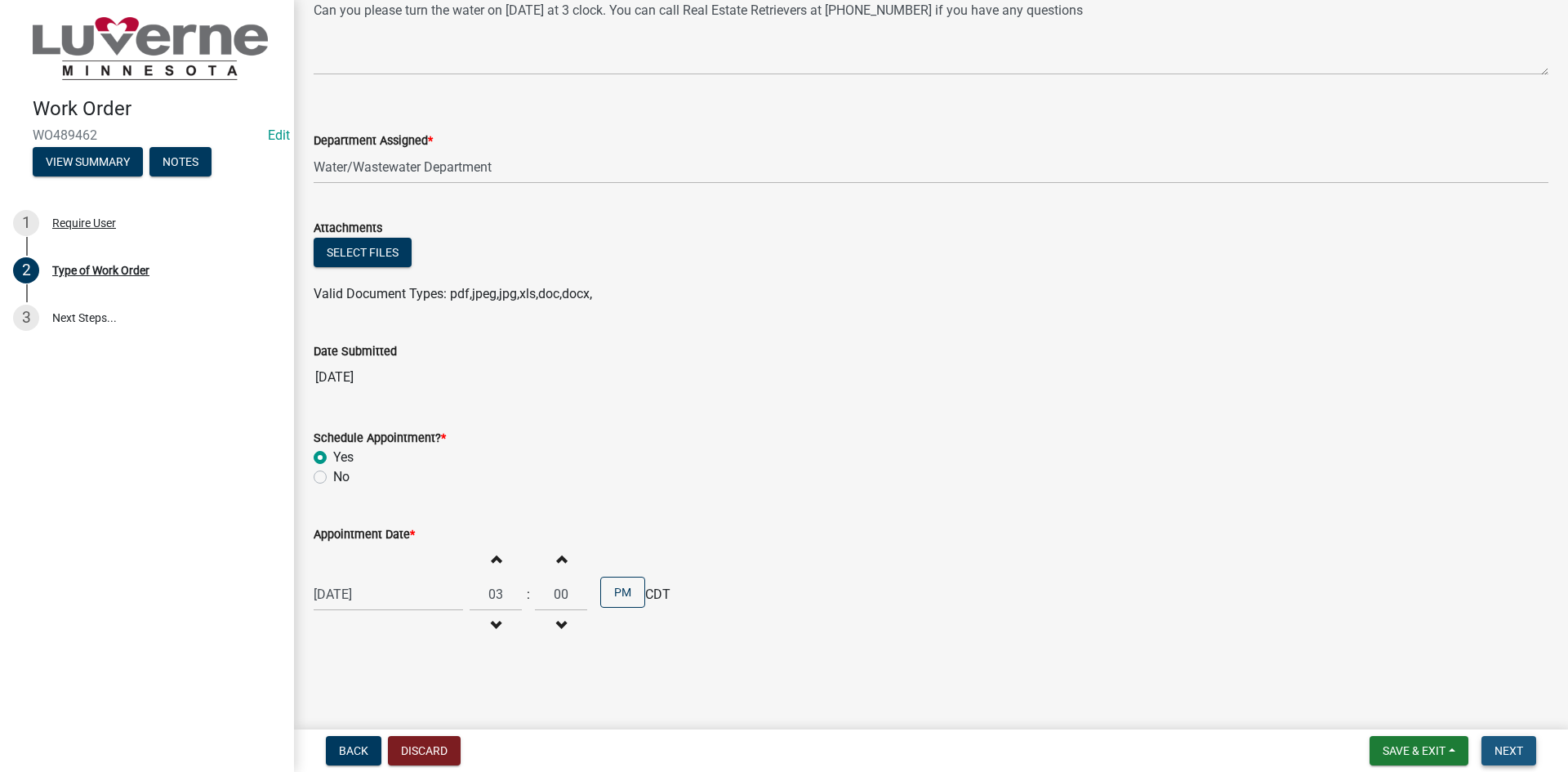
click at [1516, 748] on span "Next" at bounding box center [1509, 751] width 29 height 13
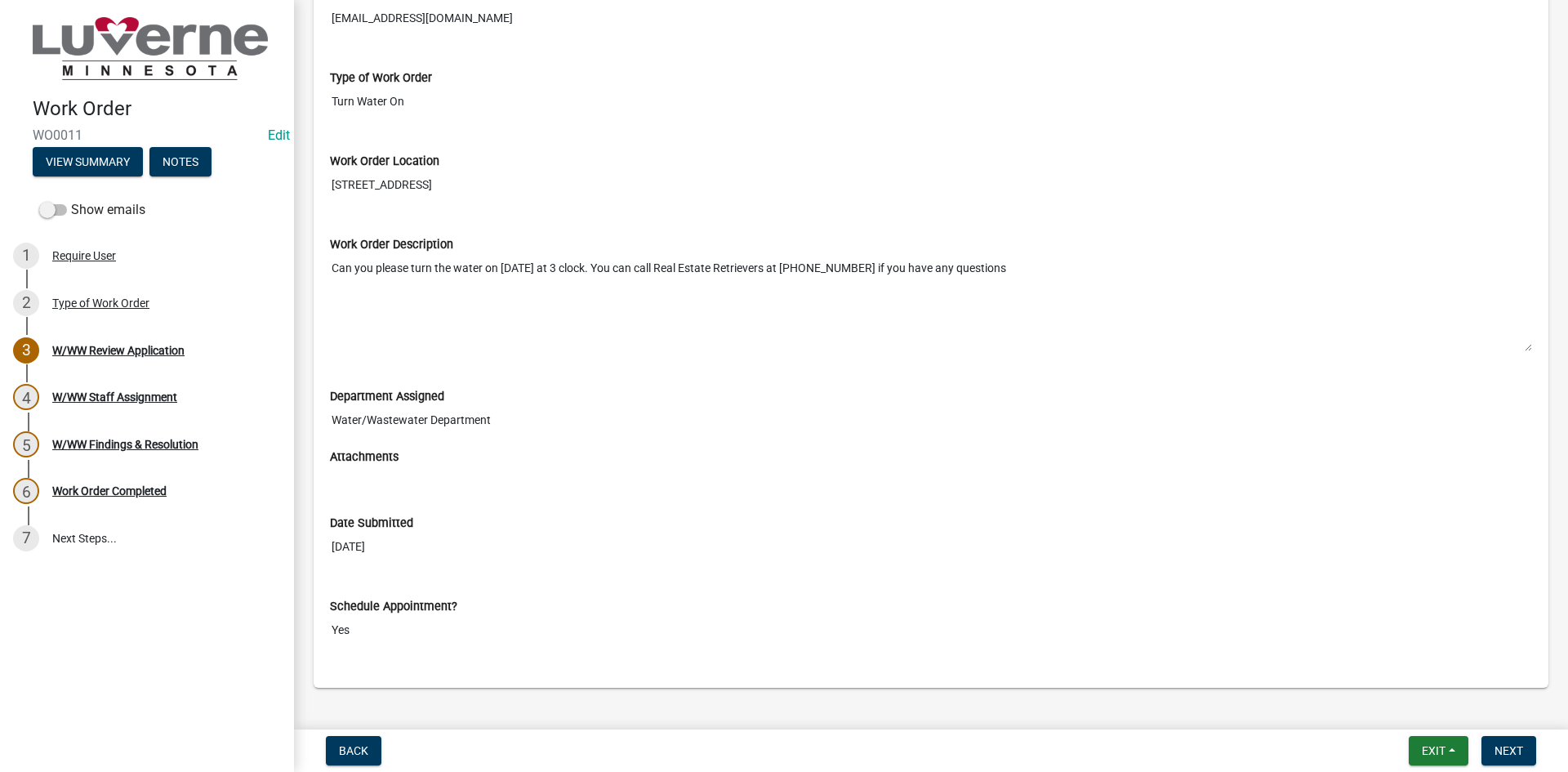
scroll to position [316, 0]
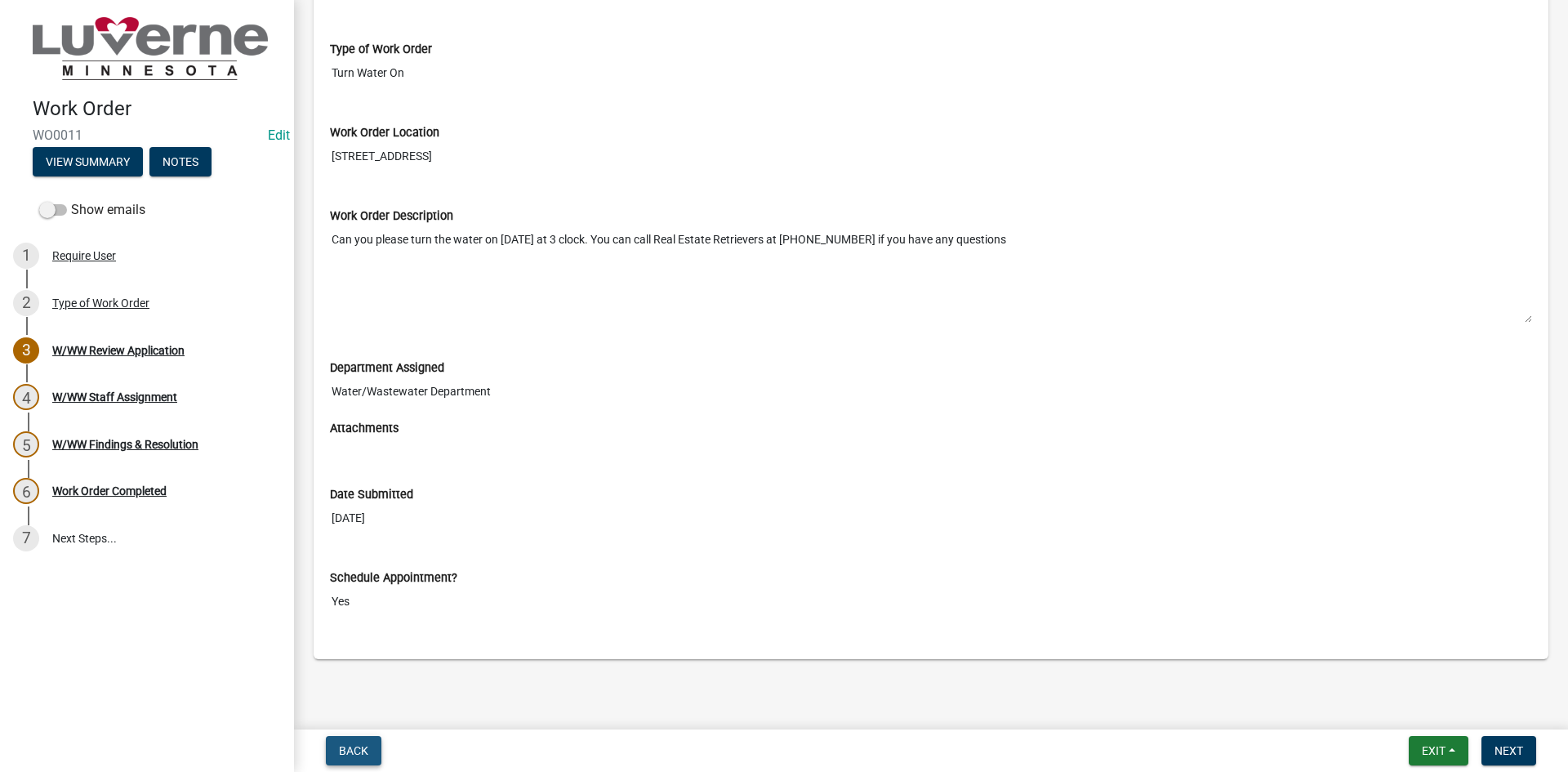
click at [356, 739] on button "Back" at bounding box center [353, 751] width 56 height 29
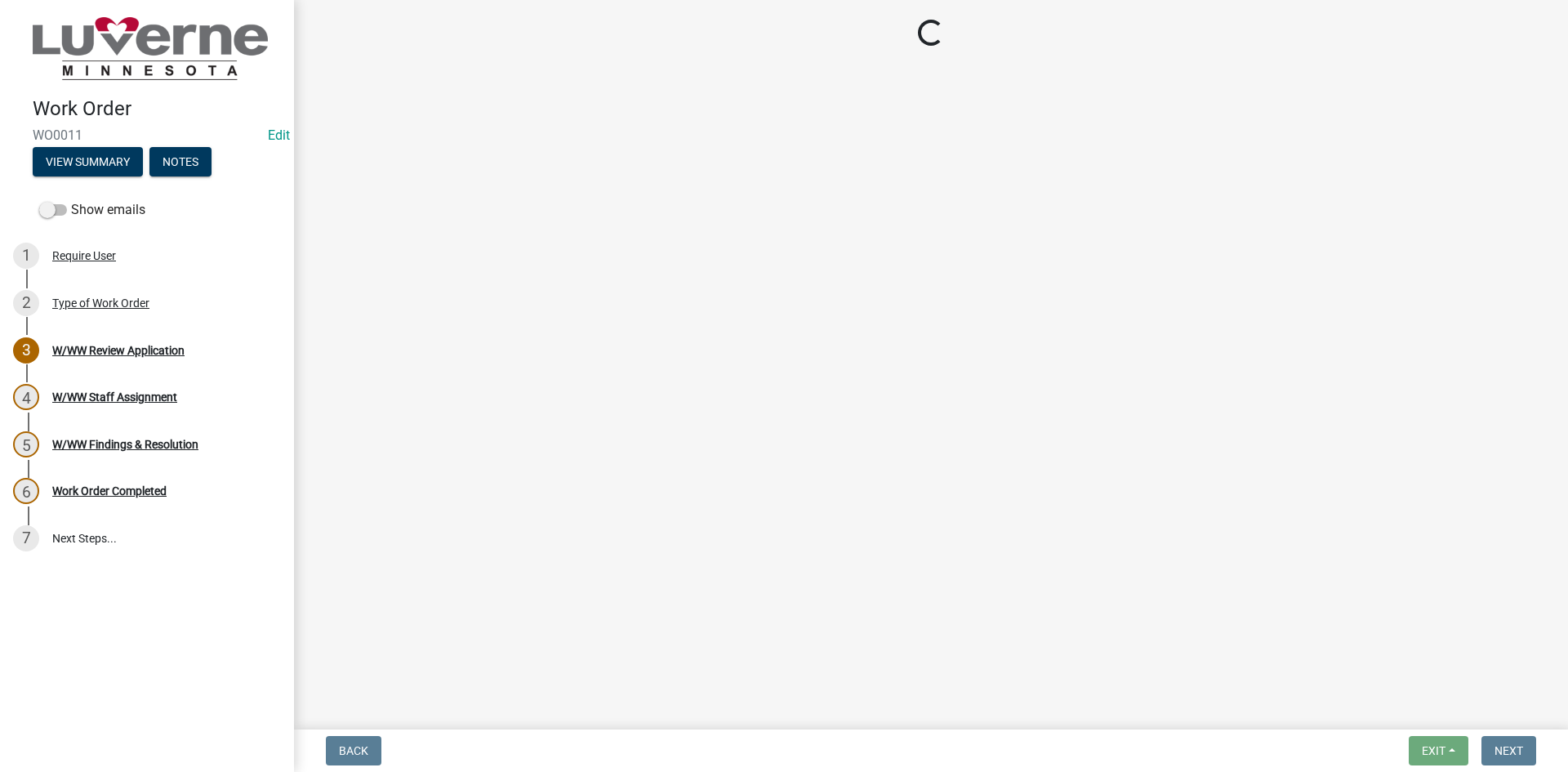
select select "dcbc61c6-8076-44b7-9ef0-a57f732f8599"
select select "edb76538-d0c3-4d52-9329-26c06442e383"
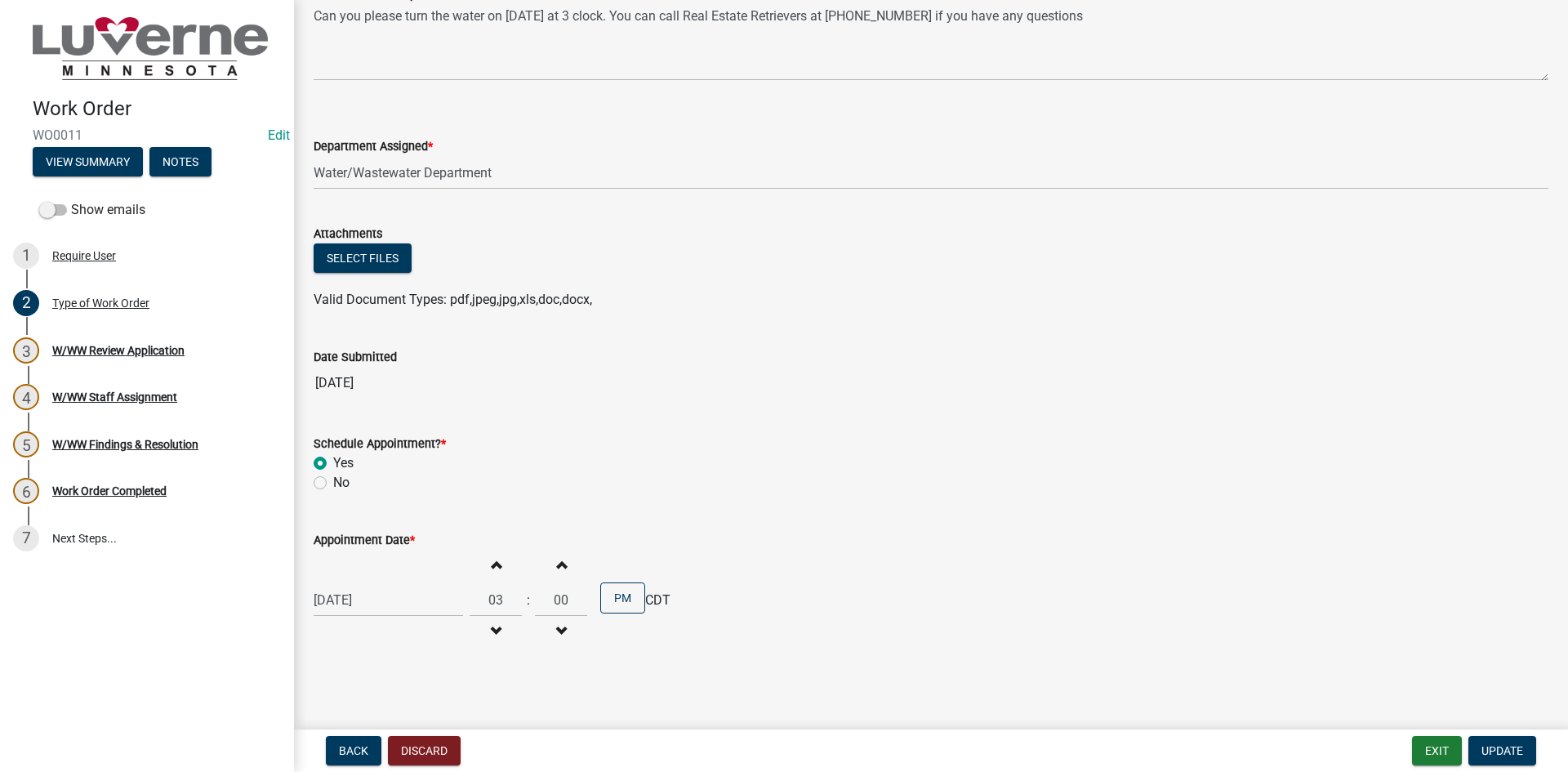
scroll to position [516, 0]
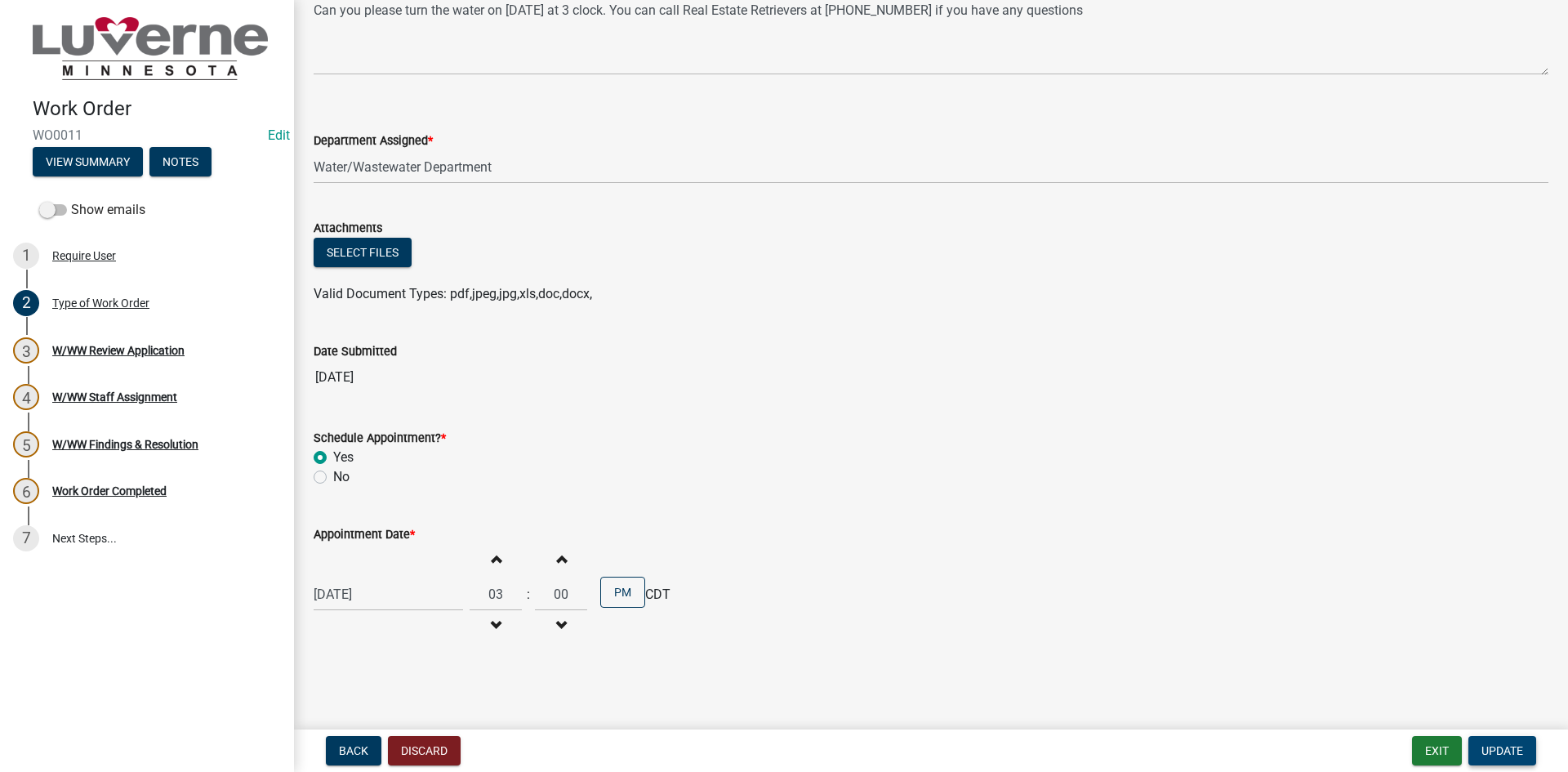
click at [1505, 757] on span "Update" at bounding box center [1503, 751] width 42 height 13
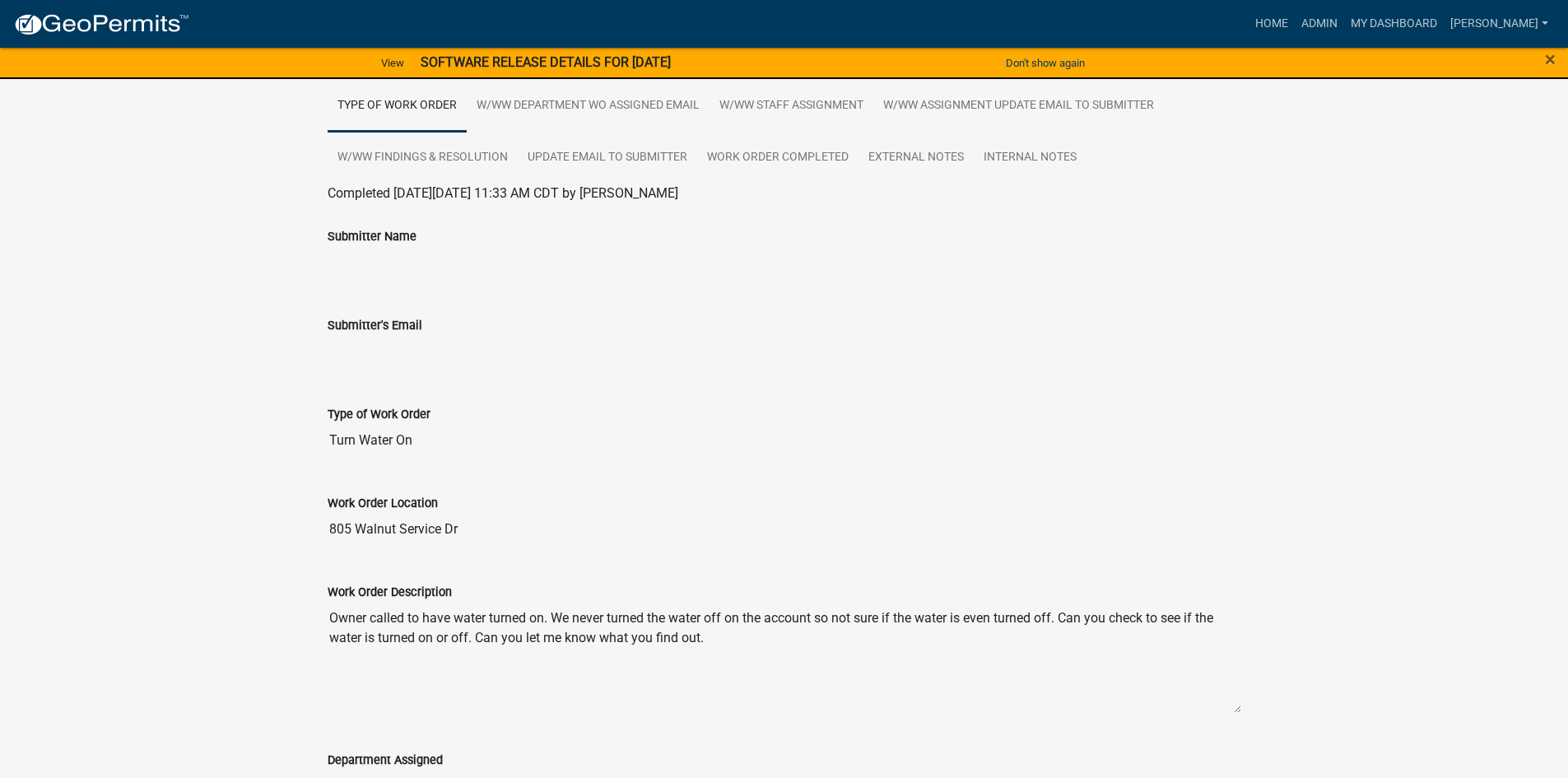
scroll to position [329, 0]
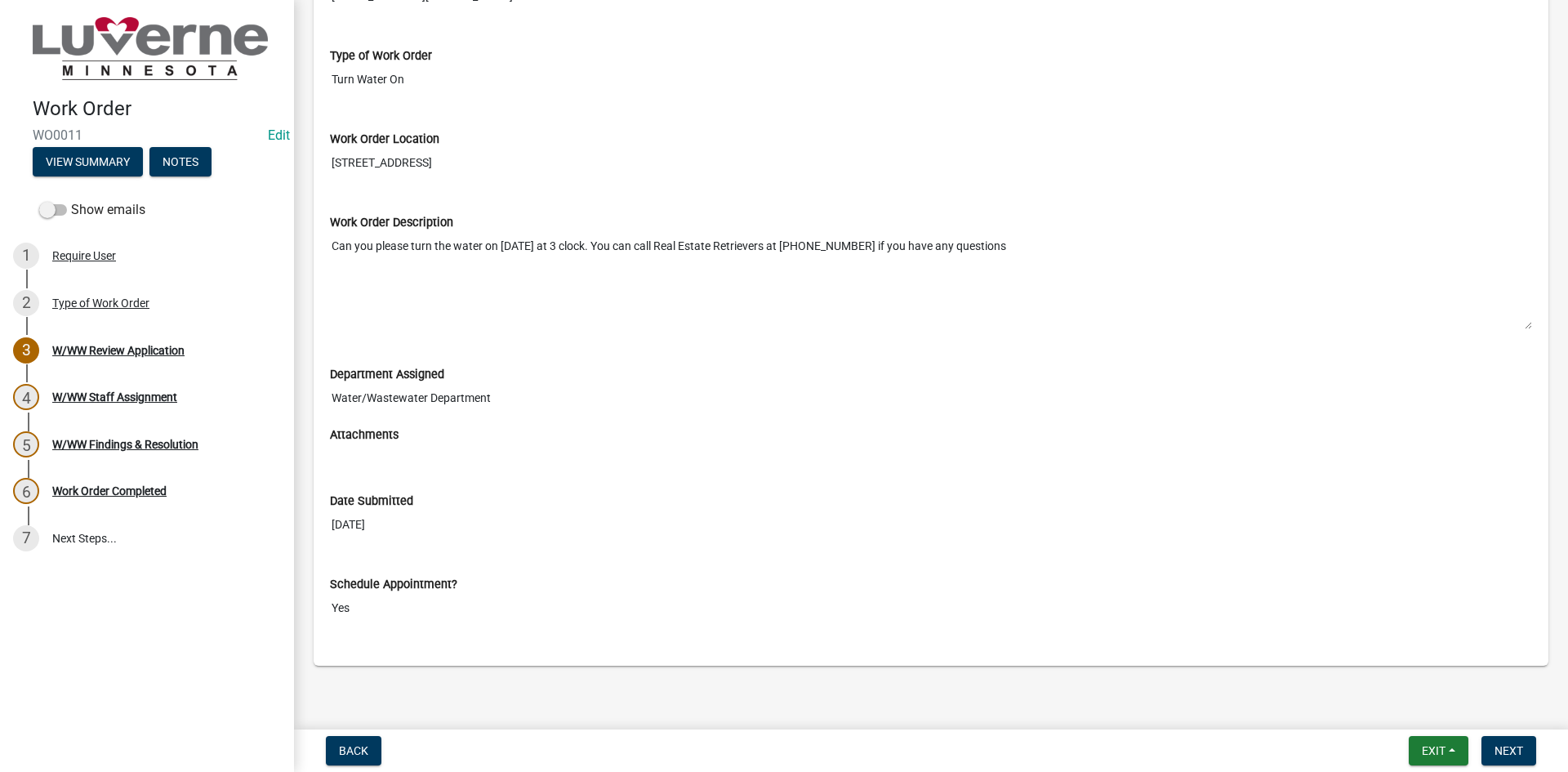
scroll to position [316, 0]
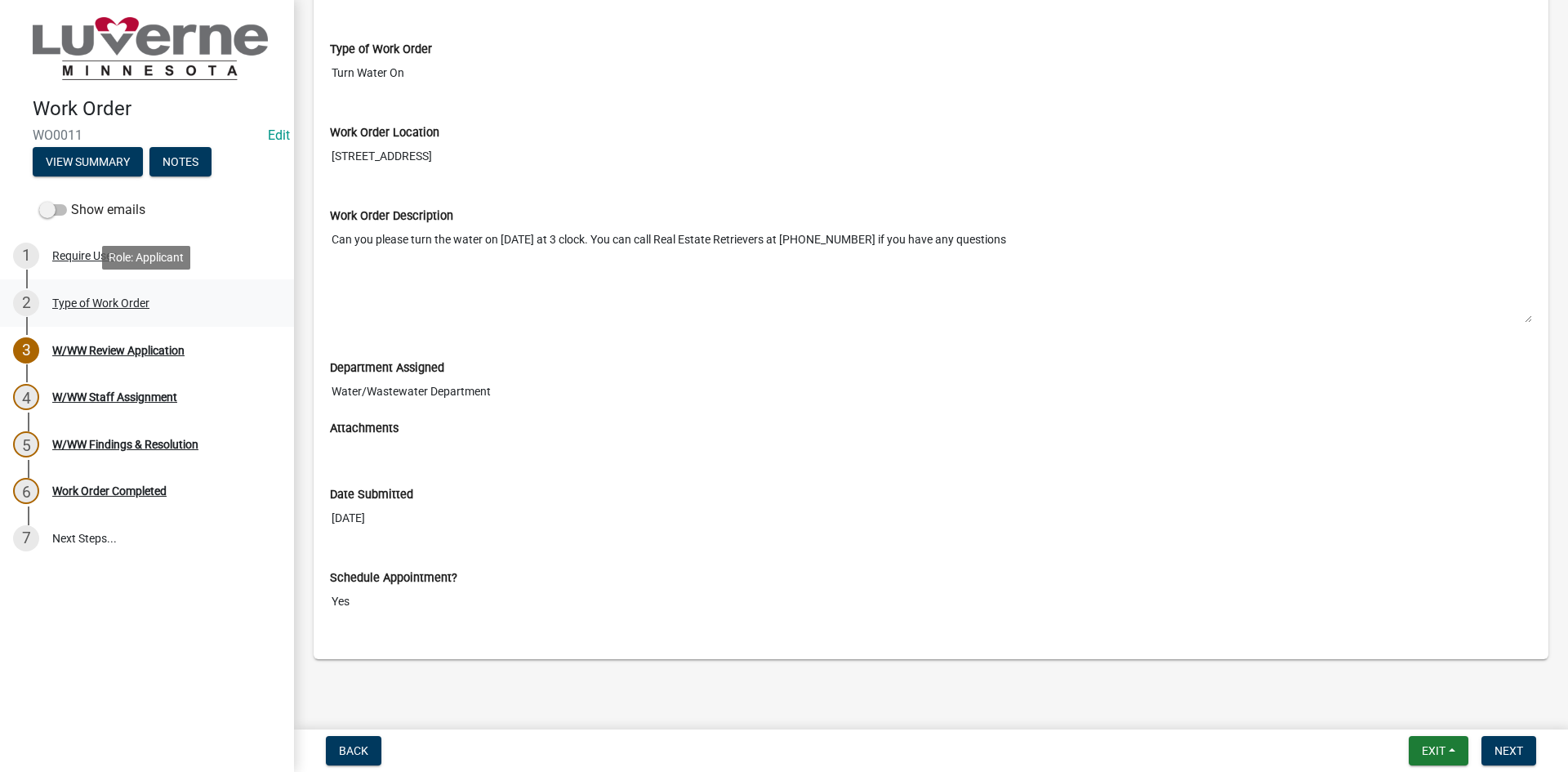
click at [135, 293] on div "2 Type of Work Order" at bounding box center [141, 303] width 255 height 26
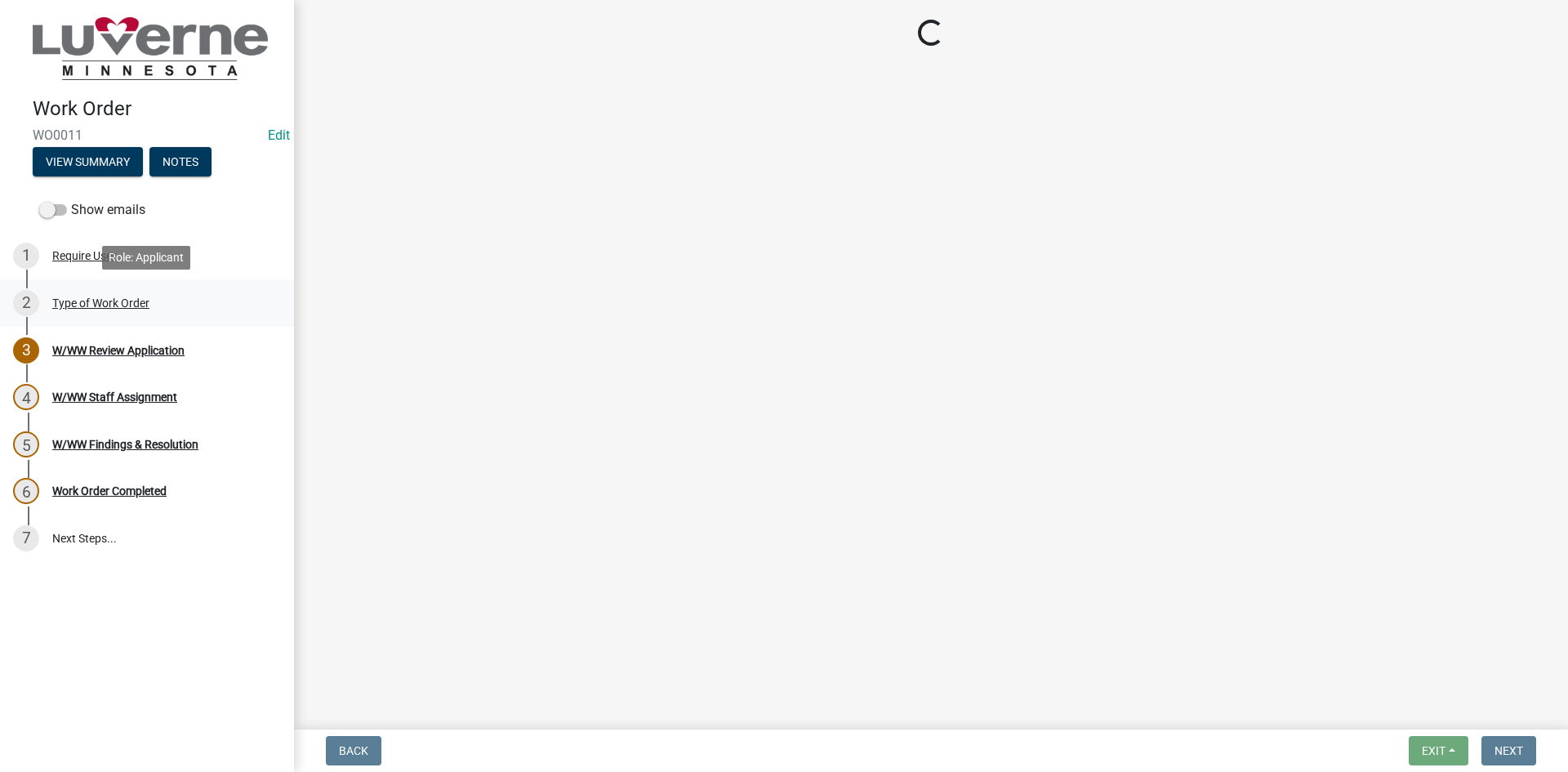
select select "dcbc61c6-8076-44b7-9ef0-a57f732f8599"
select select "edb76538-d0c3-4d52-9329-26c06442e383"
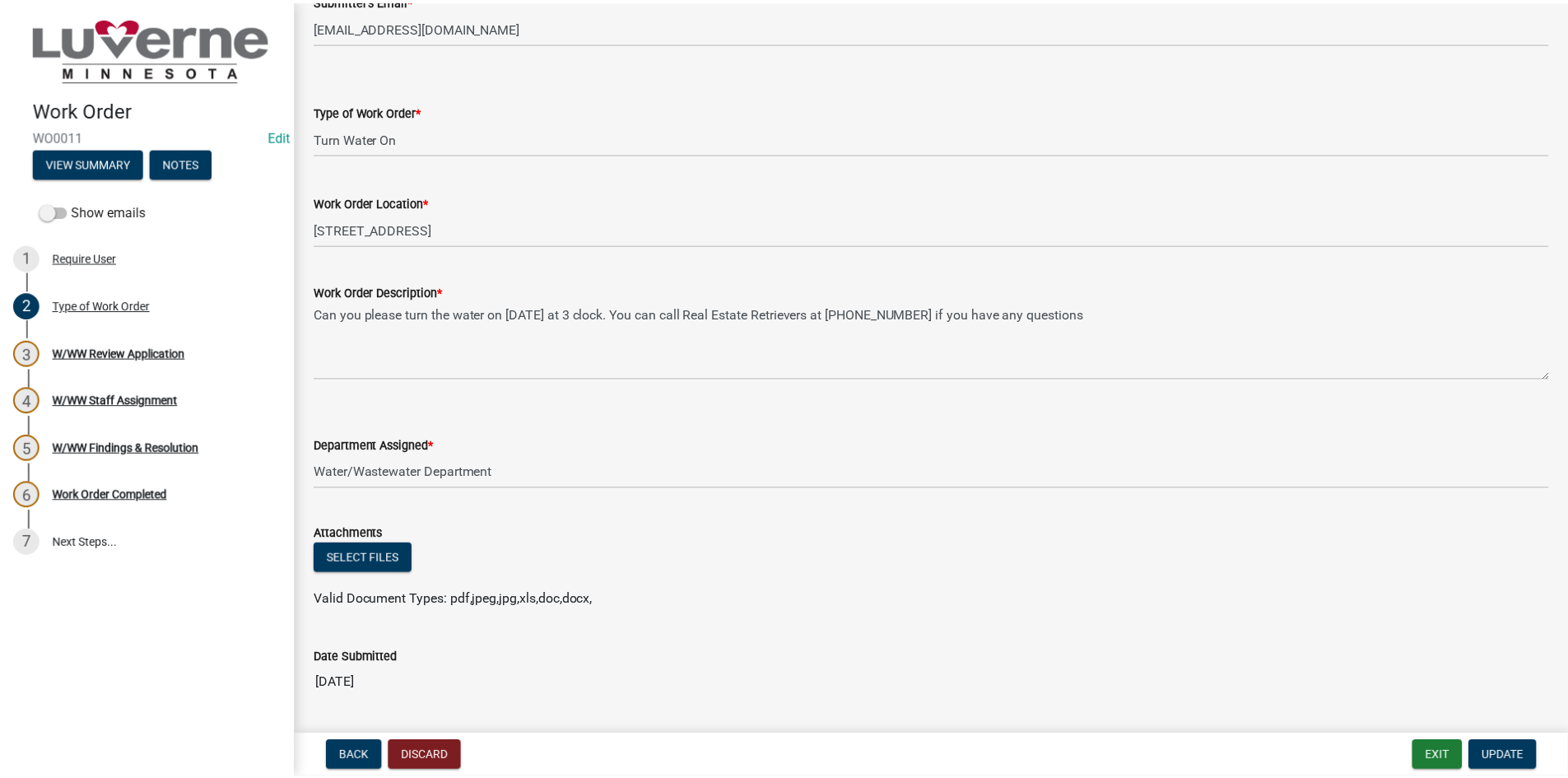
scroll to position [411, 0]
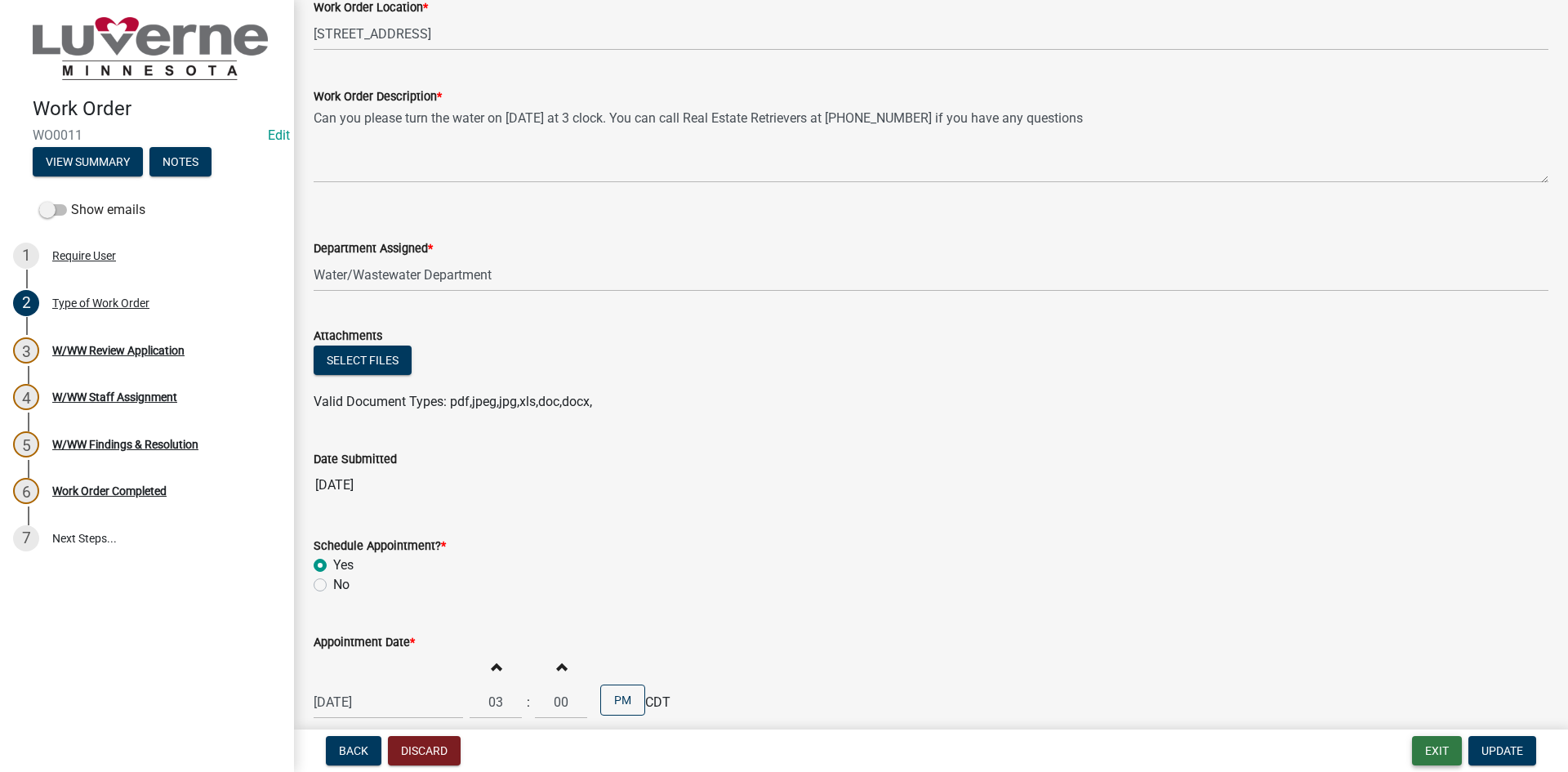
click at [1447, 742] on button "Exit" at bounding box center [1437, 751] width 50 height 29
